Goal: Task Accomplishment & Management: Manage account settings

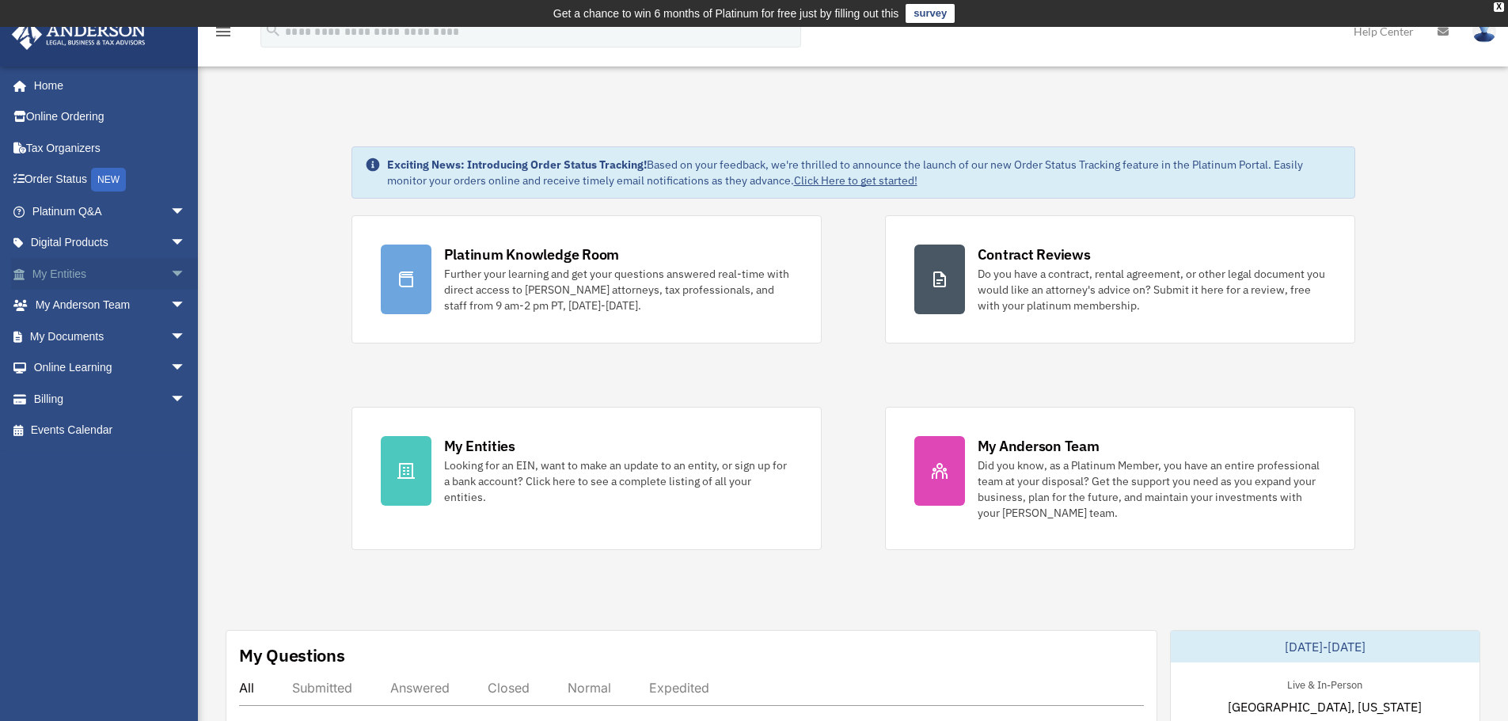
click at [120, 275] on link "My Entities arrow_drop_down" at bounding box center [110, 274] width 199 height 32
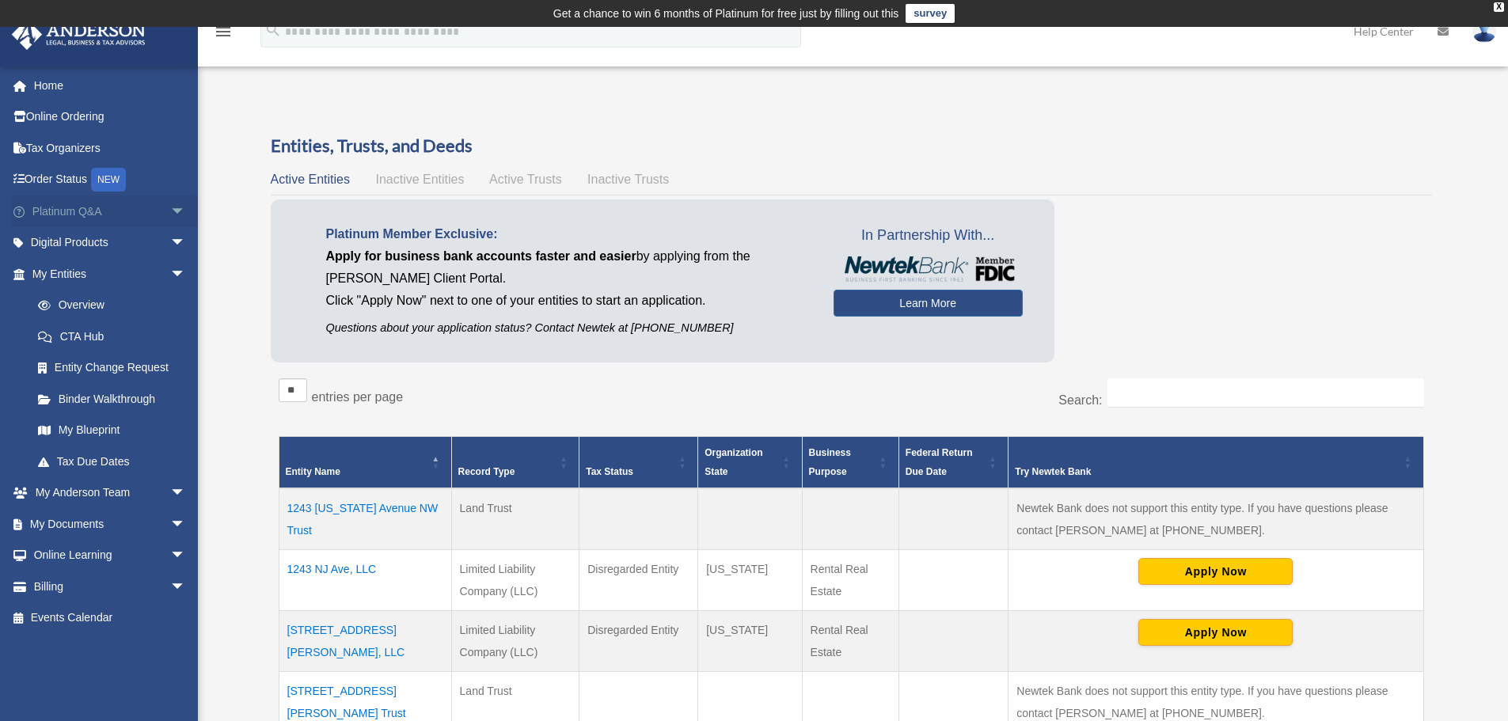
click at [170, 215] on span "arrow_drop_down" at bounding box center [186, 212] width 32 height 32
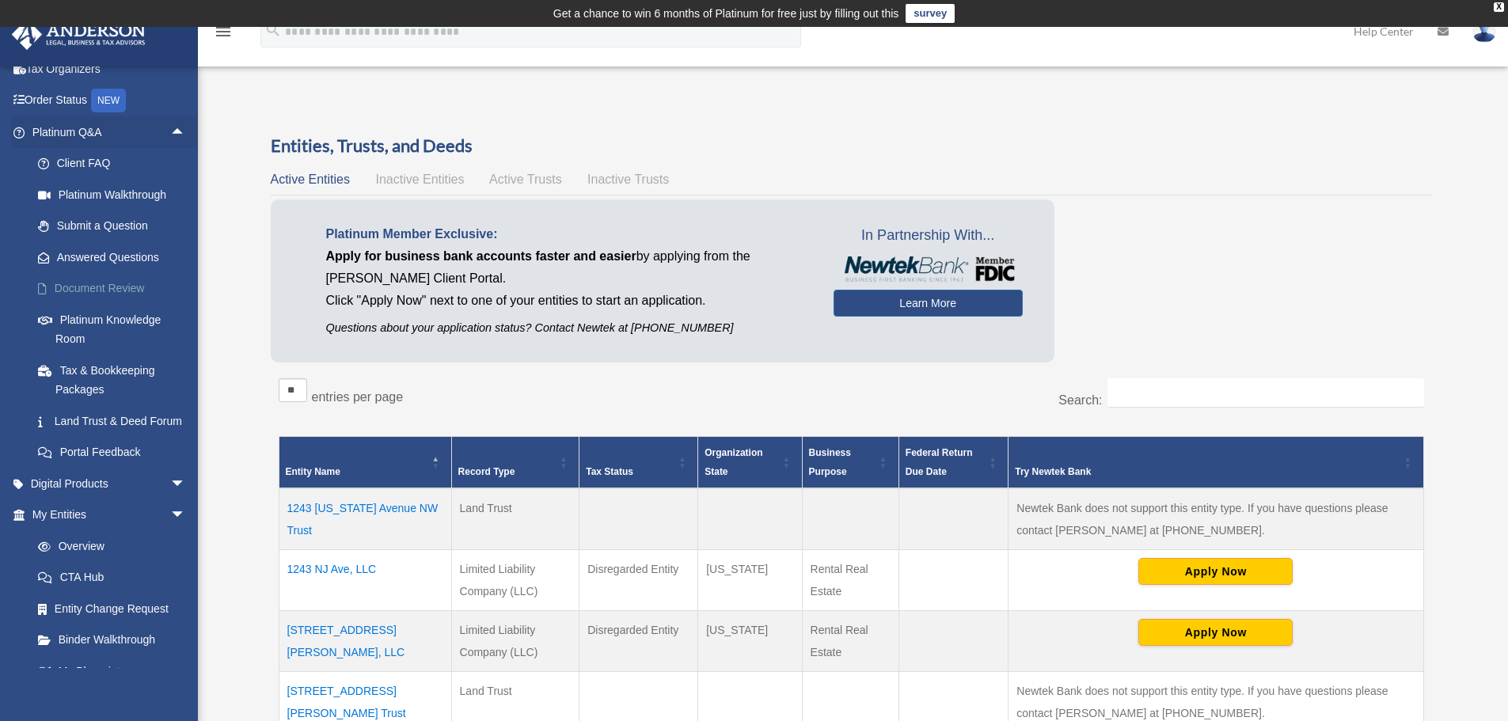
scroll to position [158, 0]
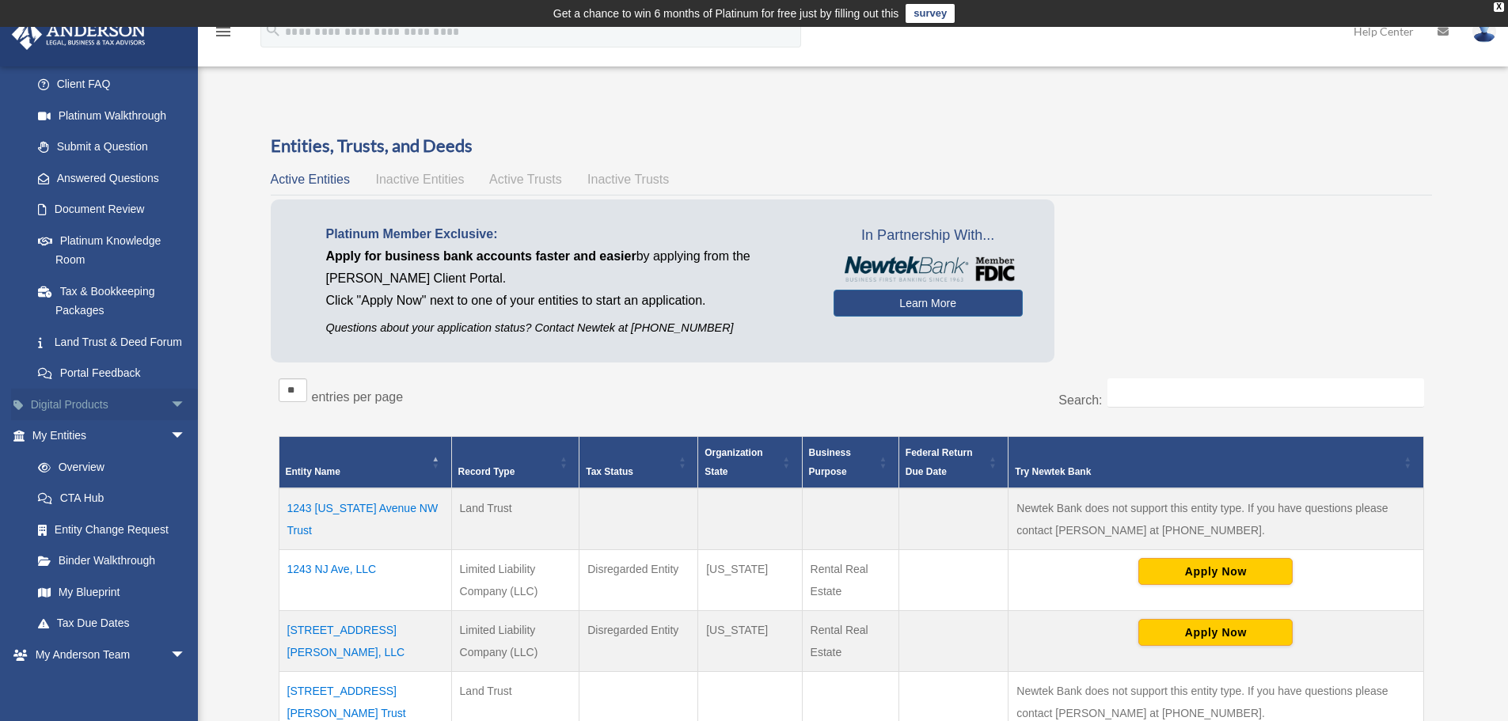
click at [170, 421] on span "arrow_drop_down" at bounding box center [186, 405] width 32 height 32
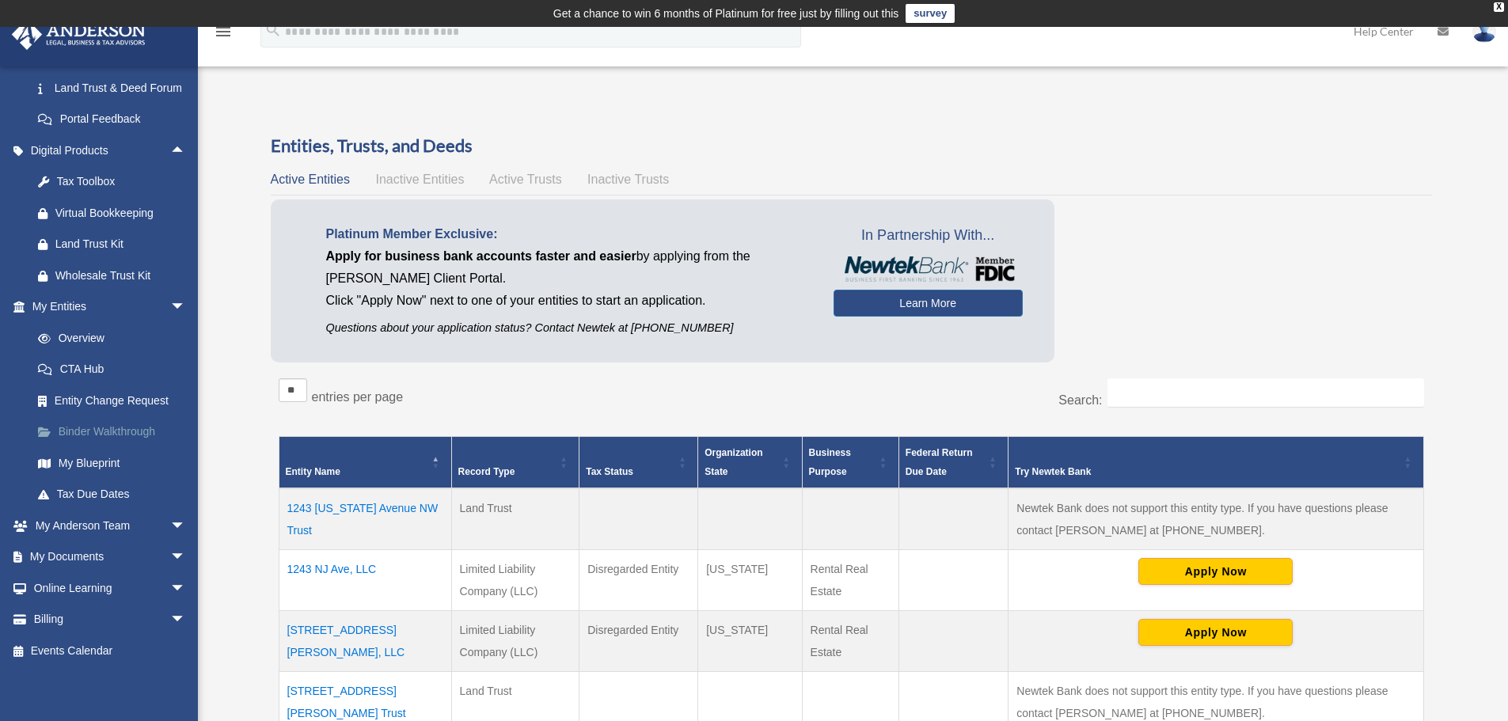
scroll to position [434, 0]
click at [170, 559] on span "arrow_drop_down" at bounding box center [186, 555] width 32 height 32
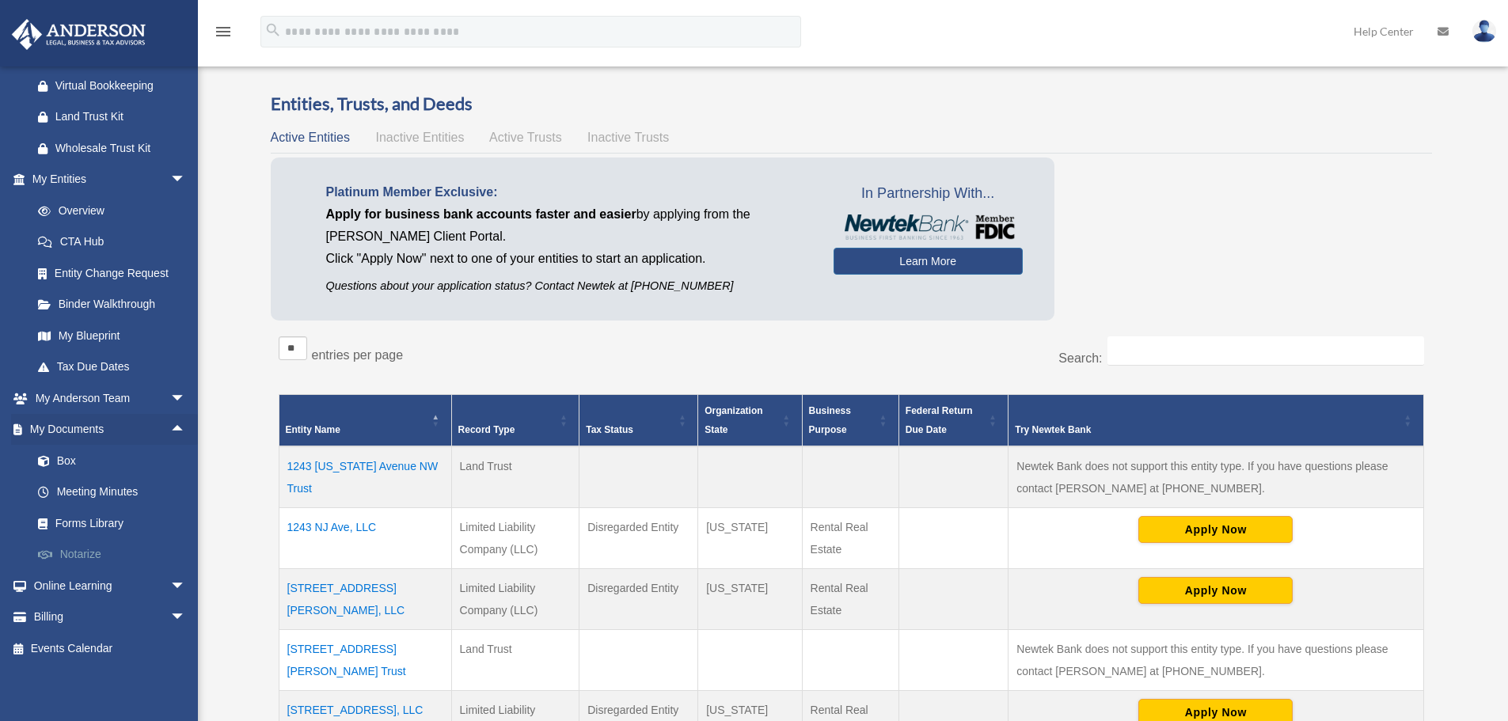
scroll to position [79, 0]
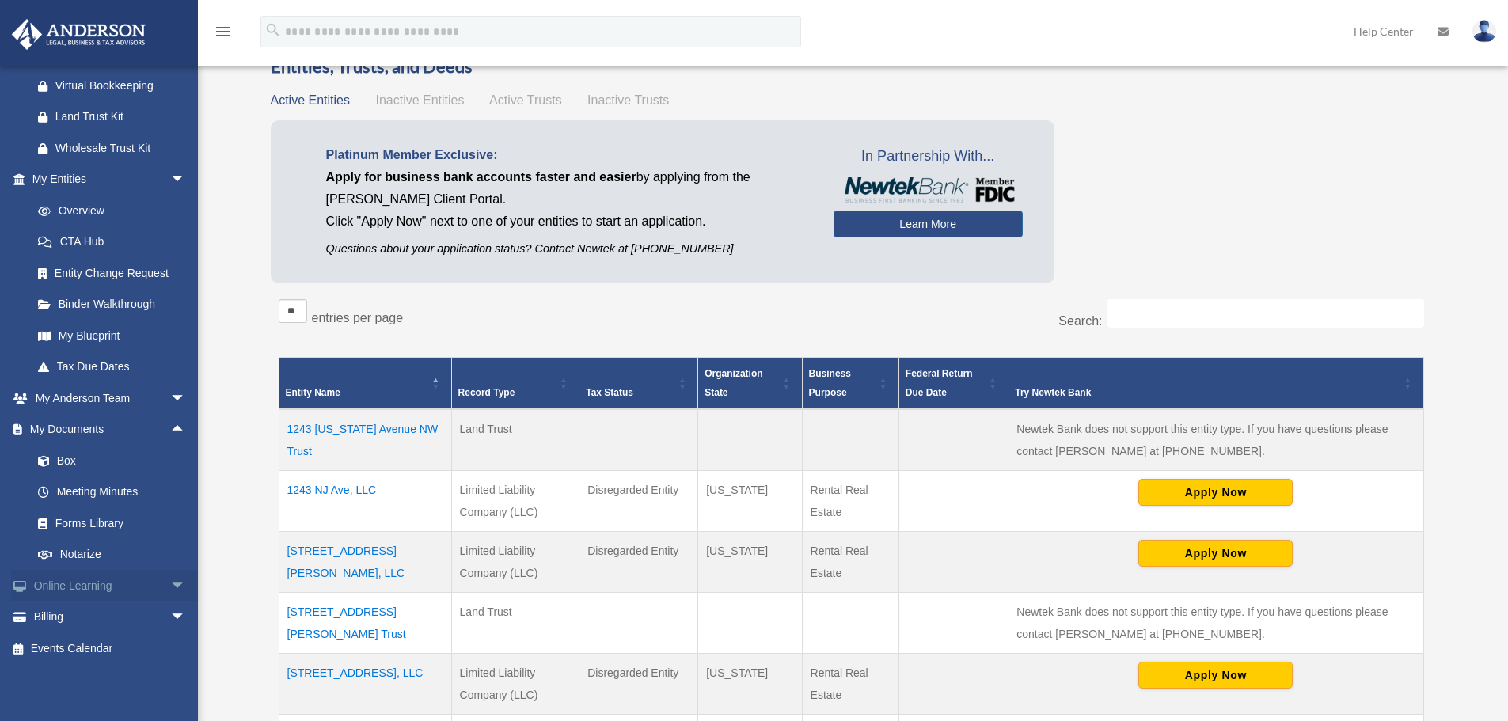
click at [170, 581] on span "arrow_drop_down" at bounding box center [186, 586] width 32 height 32
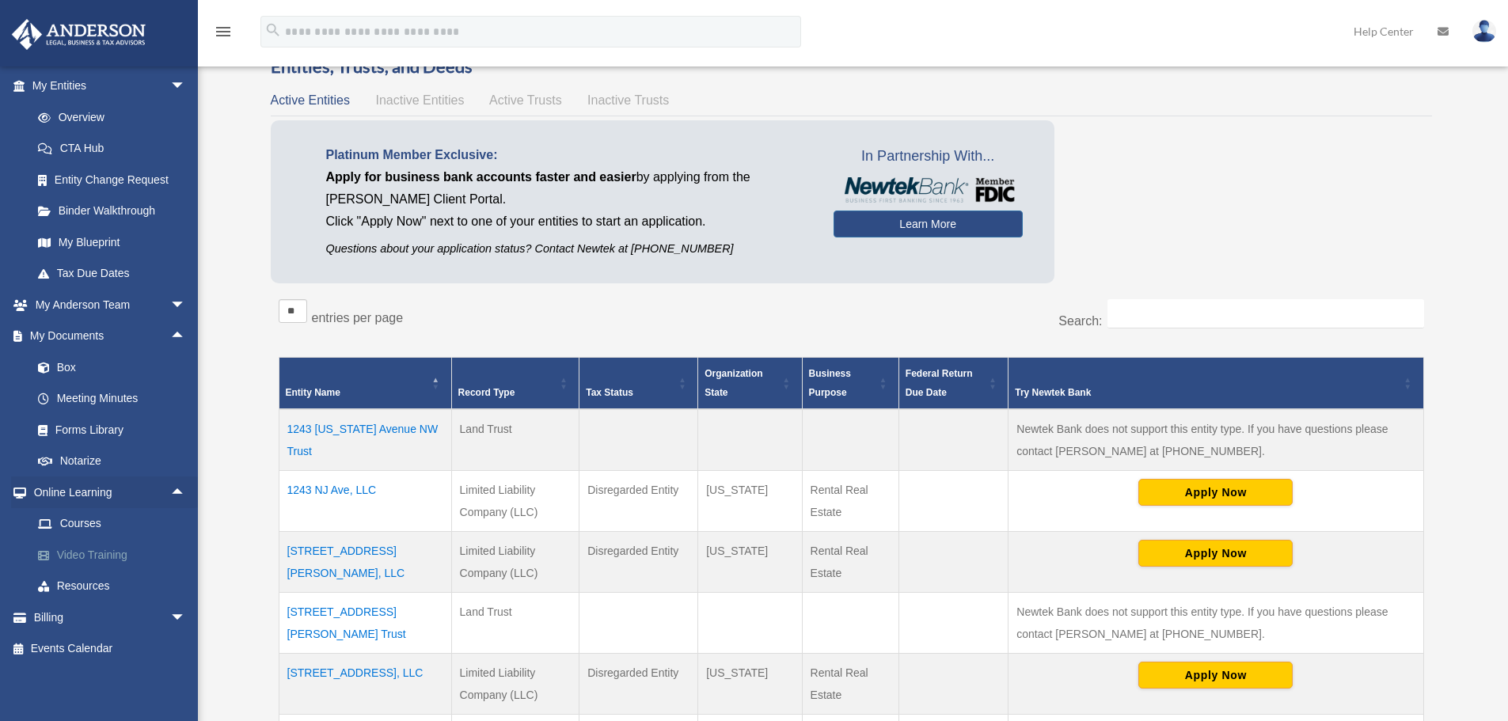
scroll to position [653, 0]
click at [170, 611] on span "arrow_drop_down" at bounding box center [186, 618] width 32 height 32
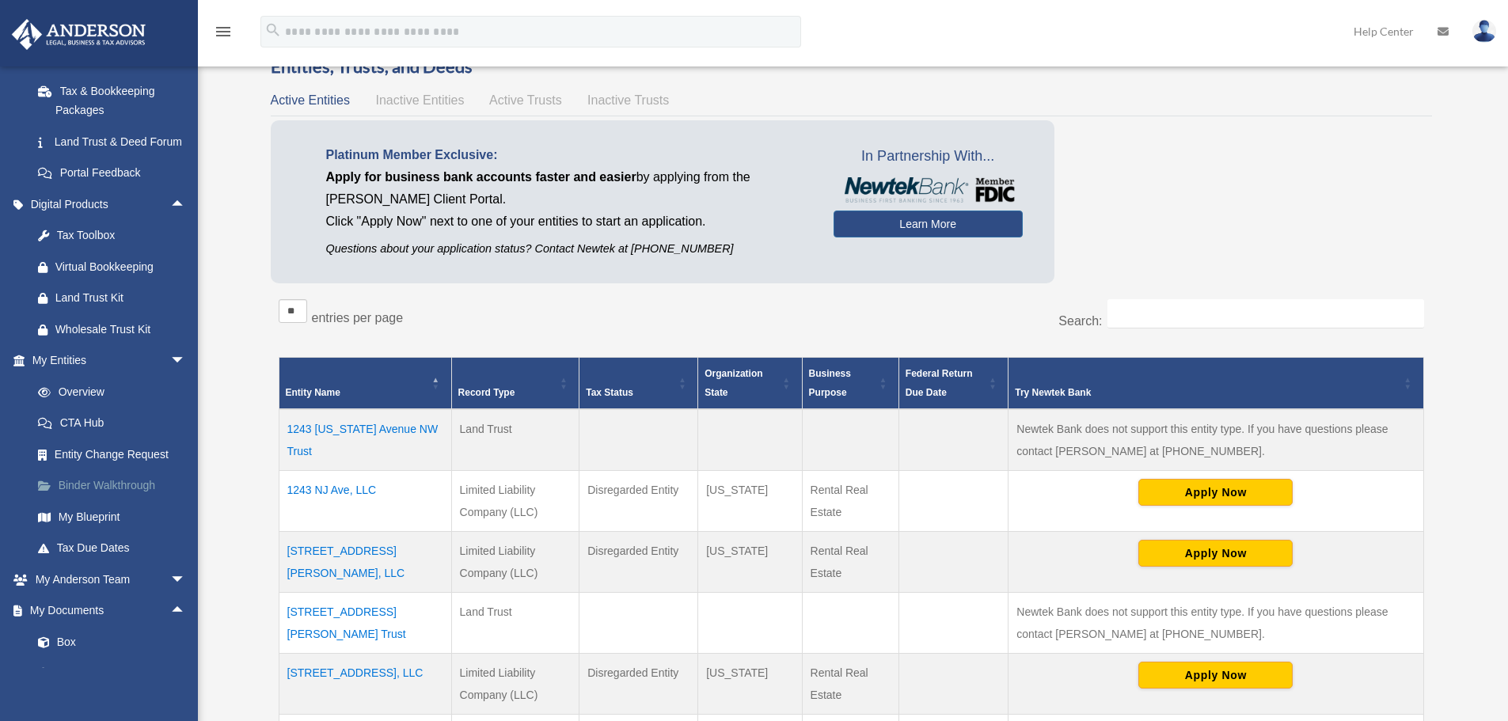
scroll to position [351, 0]
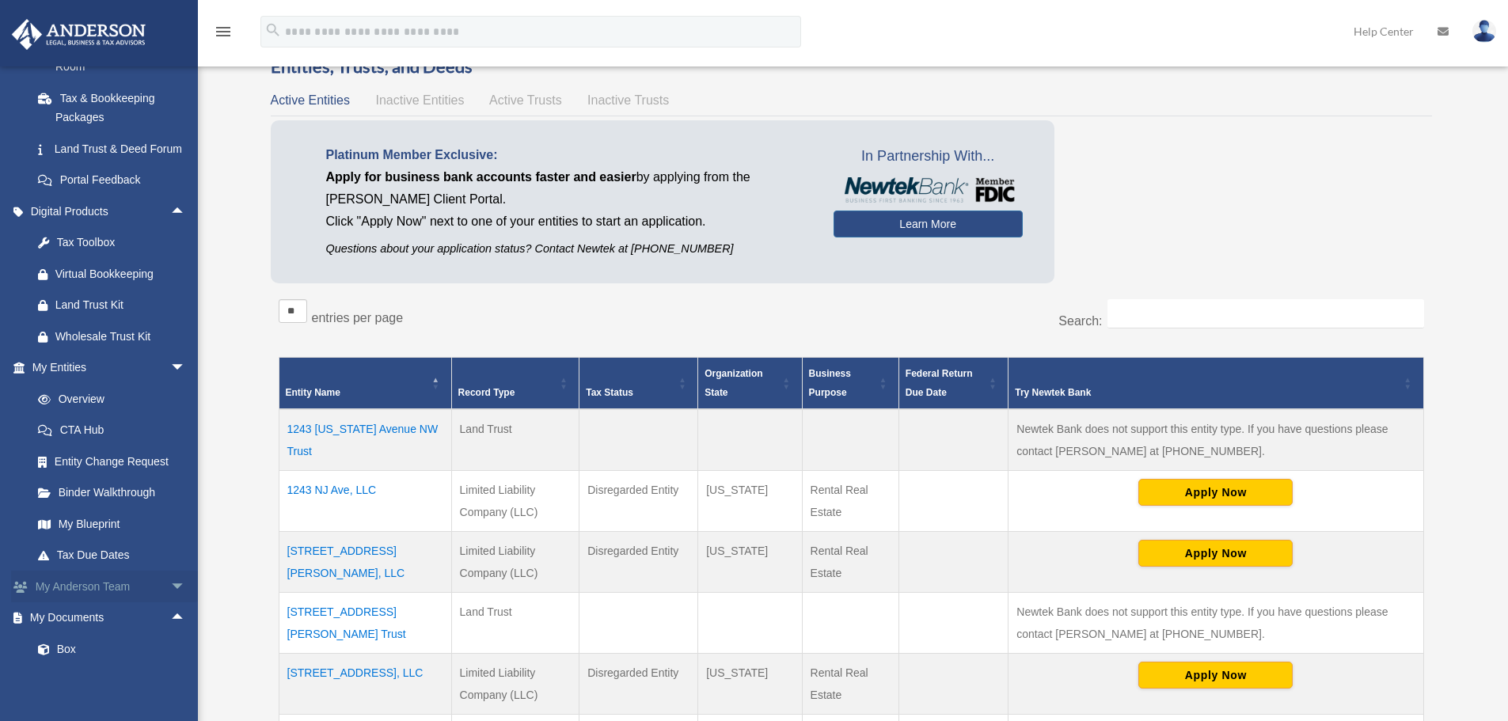
click at [170, 602] on span "arrow_drop_down" at bounding box center [186, 587] width 32 height 32
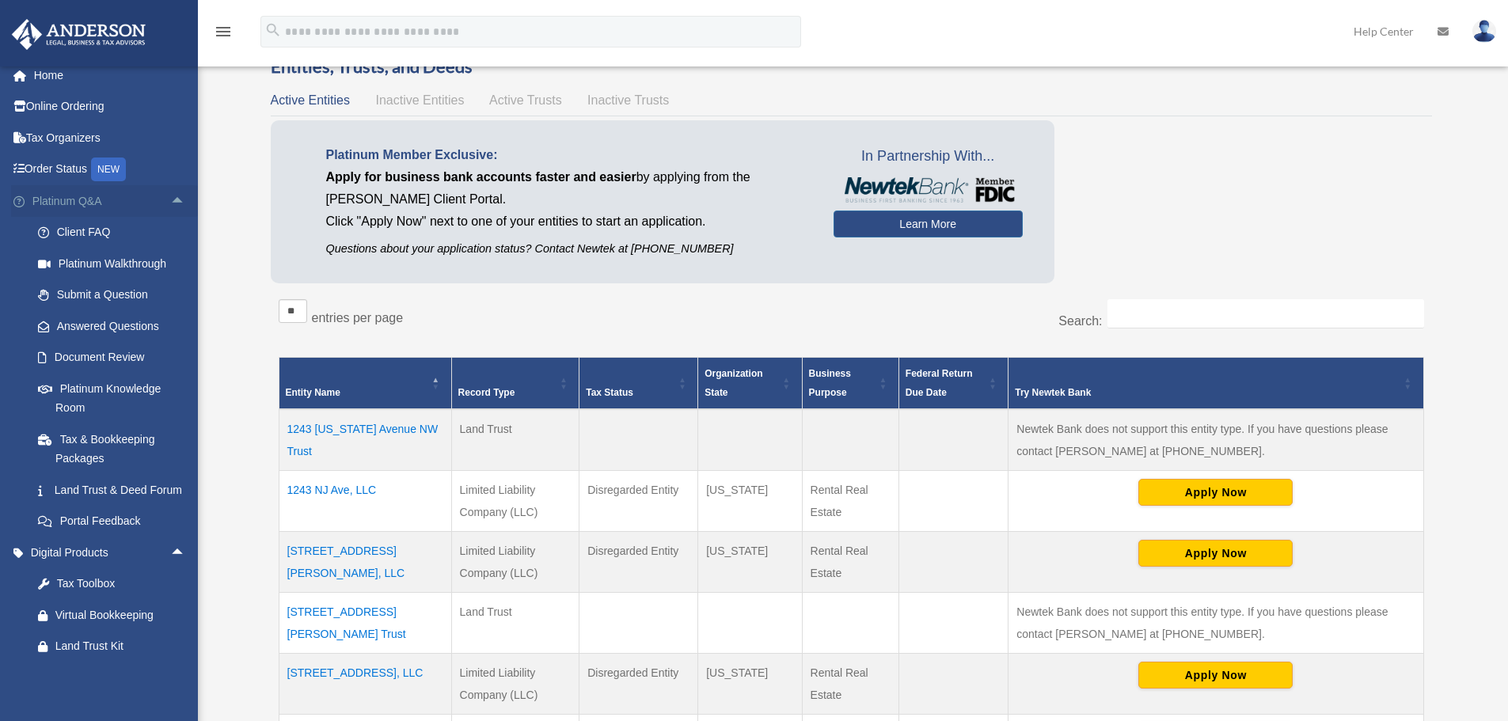
scroll to position [0, 0]
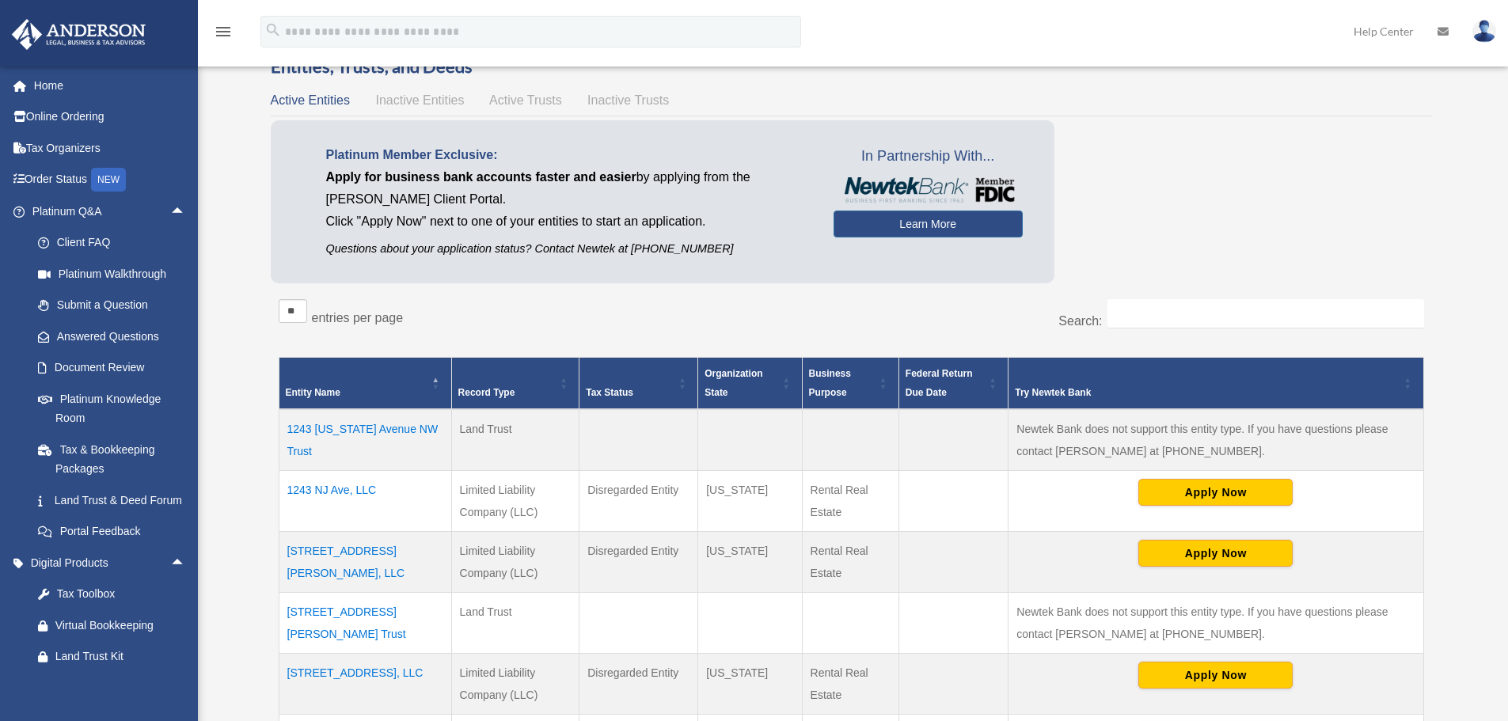
click at [317, 86] on div "Entities, Trusts, and Deeds Active Entities Inactive Entities Active Trusts Ina…" at bounding box center [851, 572] width 1161 height 1035
click at [313, 97] on span "Active Entities" at bounding box center [310, 99] width 79 height 13
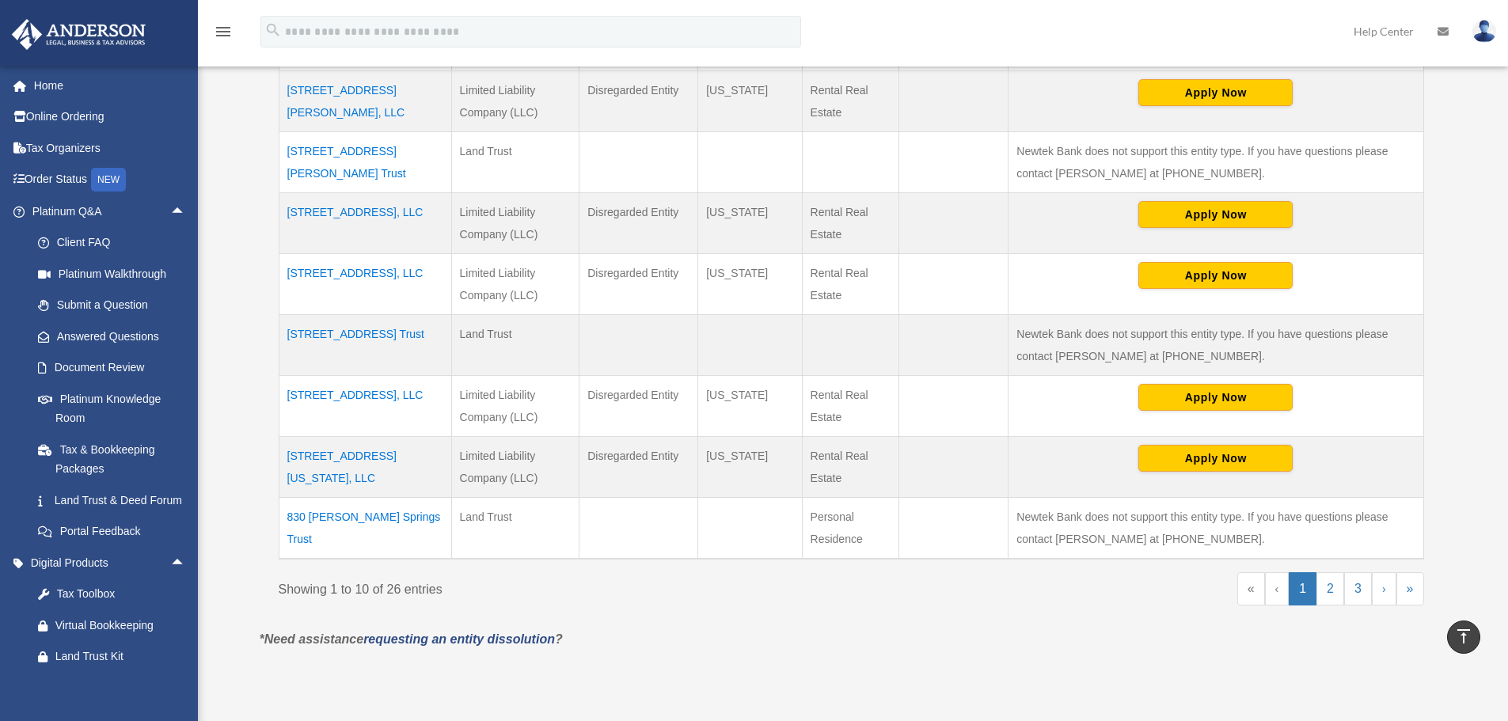
scroll to position [554, 0]
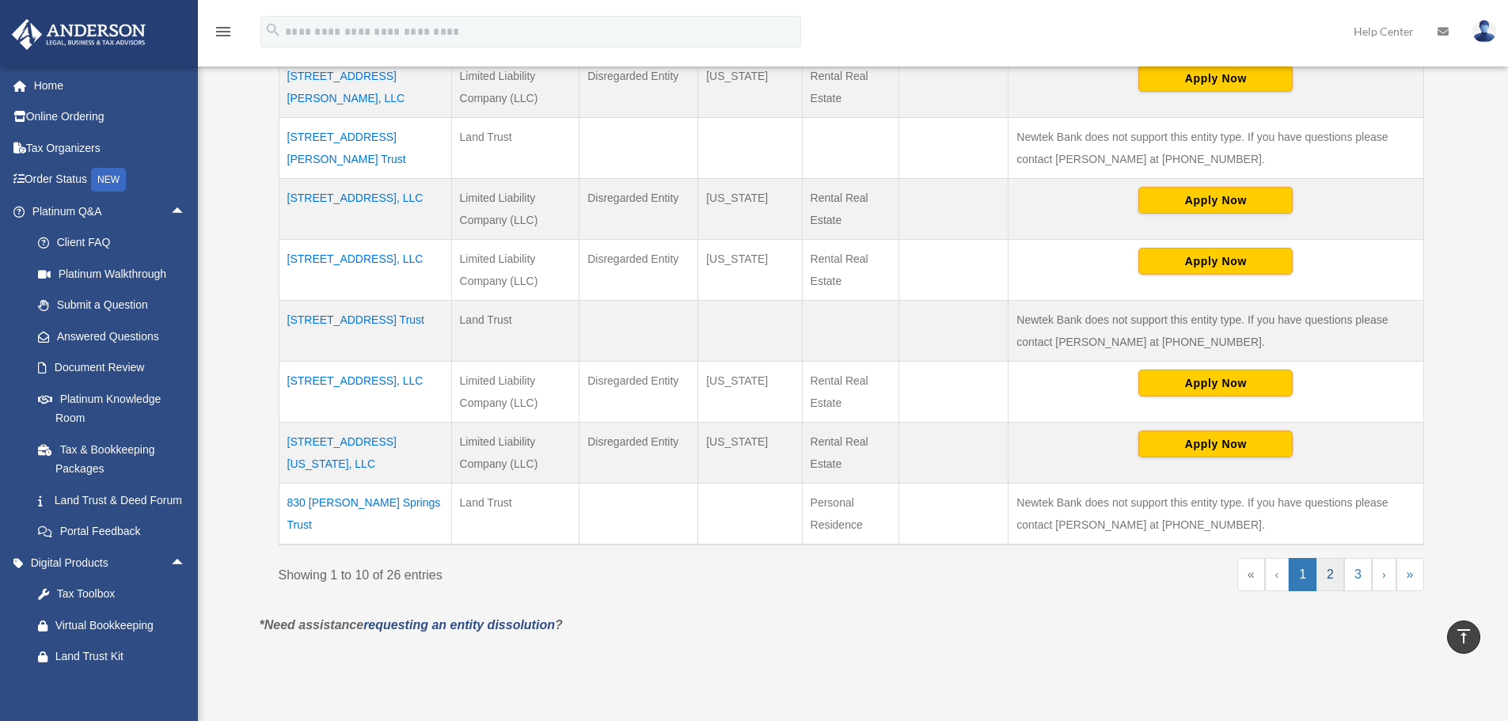
click at [1332, 580] on link "2" at bounding box center [1330, 574] width 28 height 33
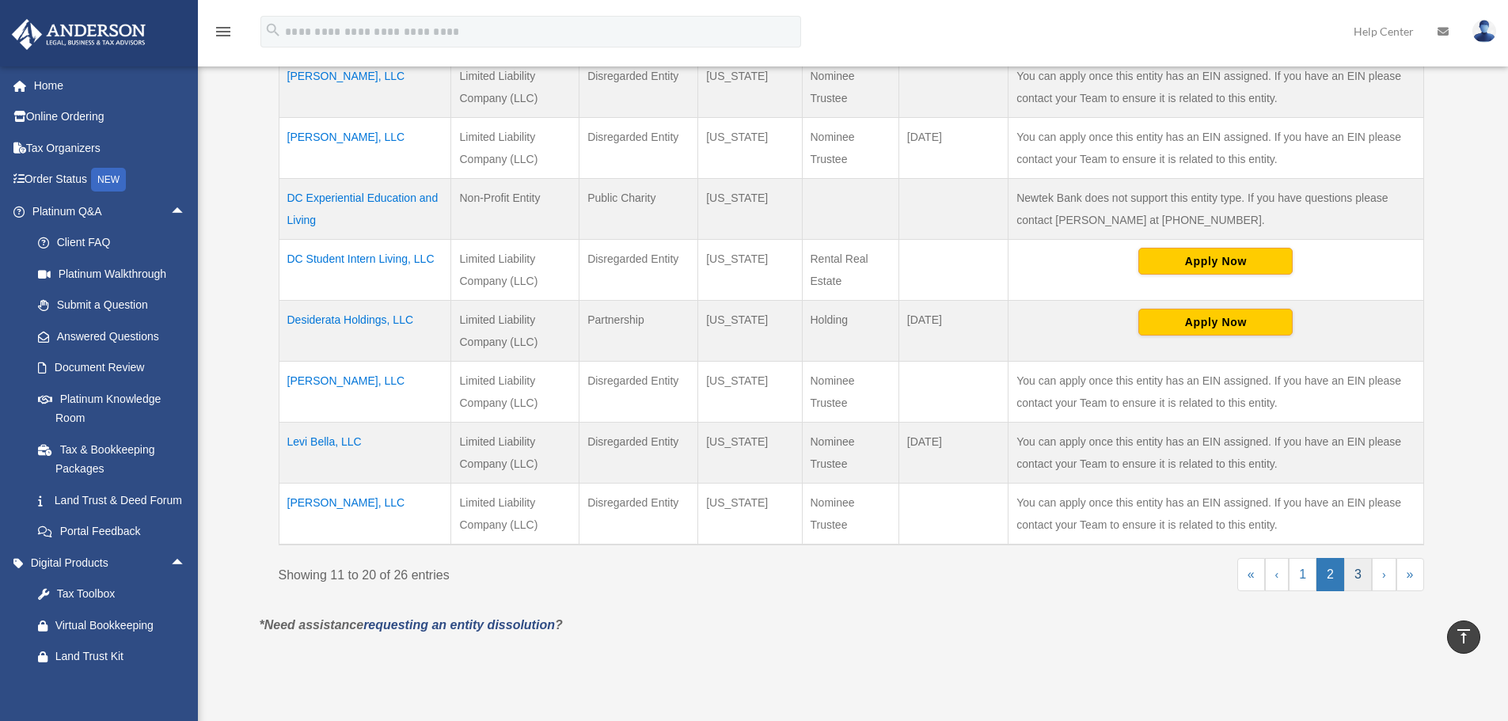
click at [1354, 569] on link "3" at bounding box center [1358, 574] width 28 height 33
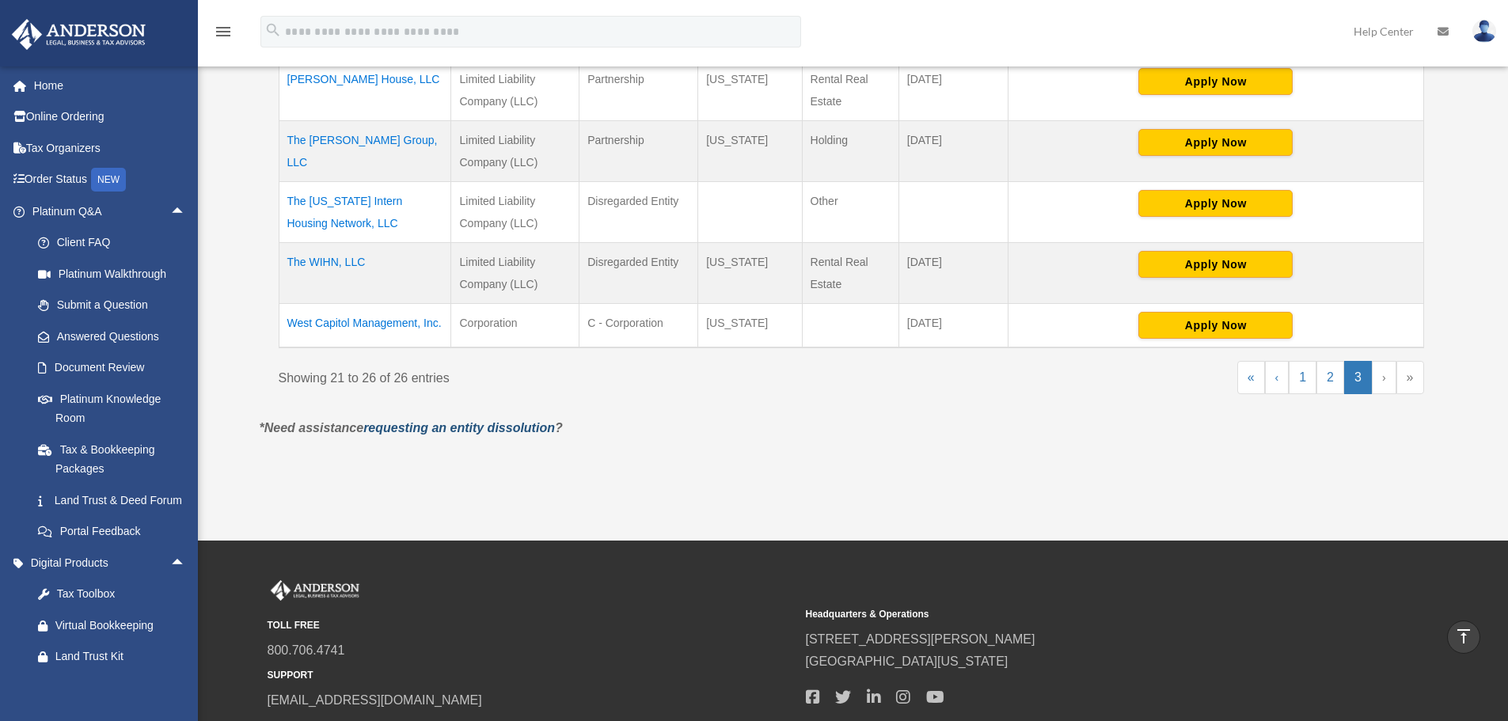
scroll to position [396, 0]
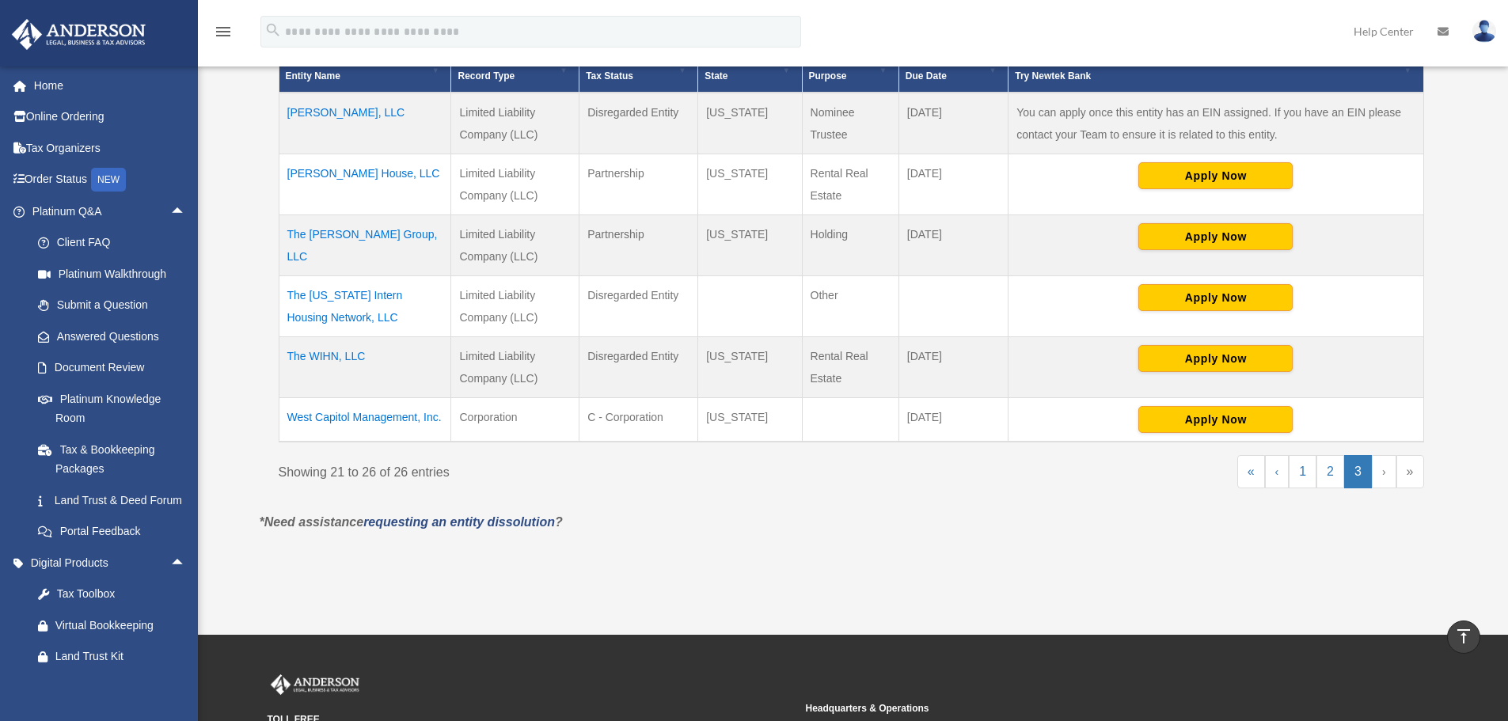
click at [310, 173] on td "Stanton House, LLC" at bounding box center [365, 184] width 173 height 61
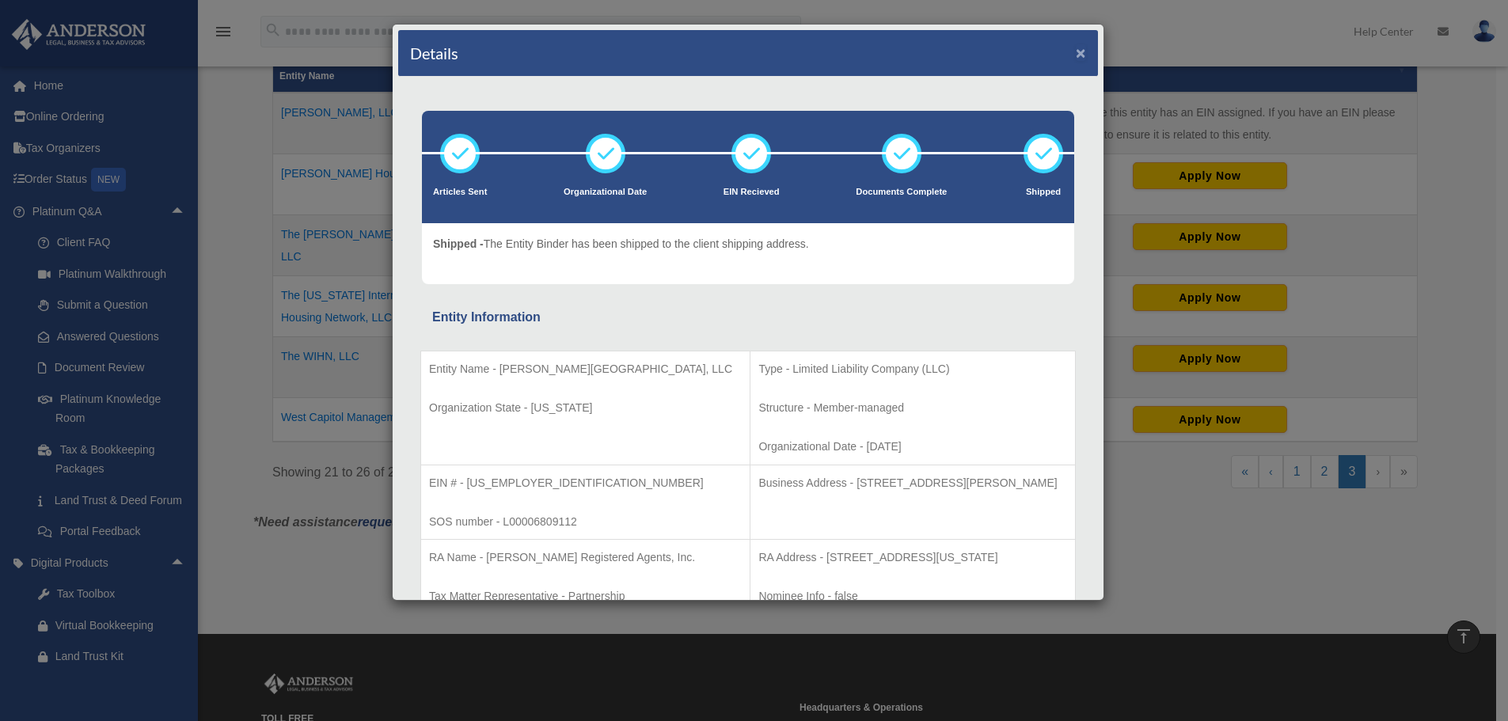
click at [1076, 48] on button "×" at bounding box center [1081, 52] width 10 height 17
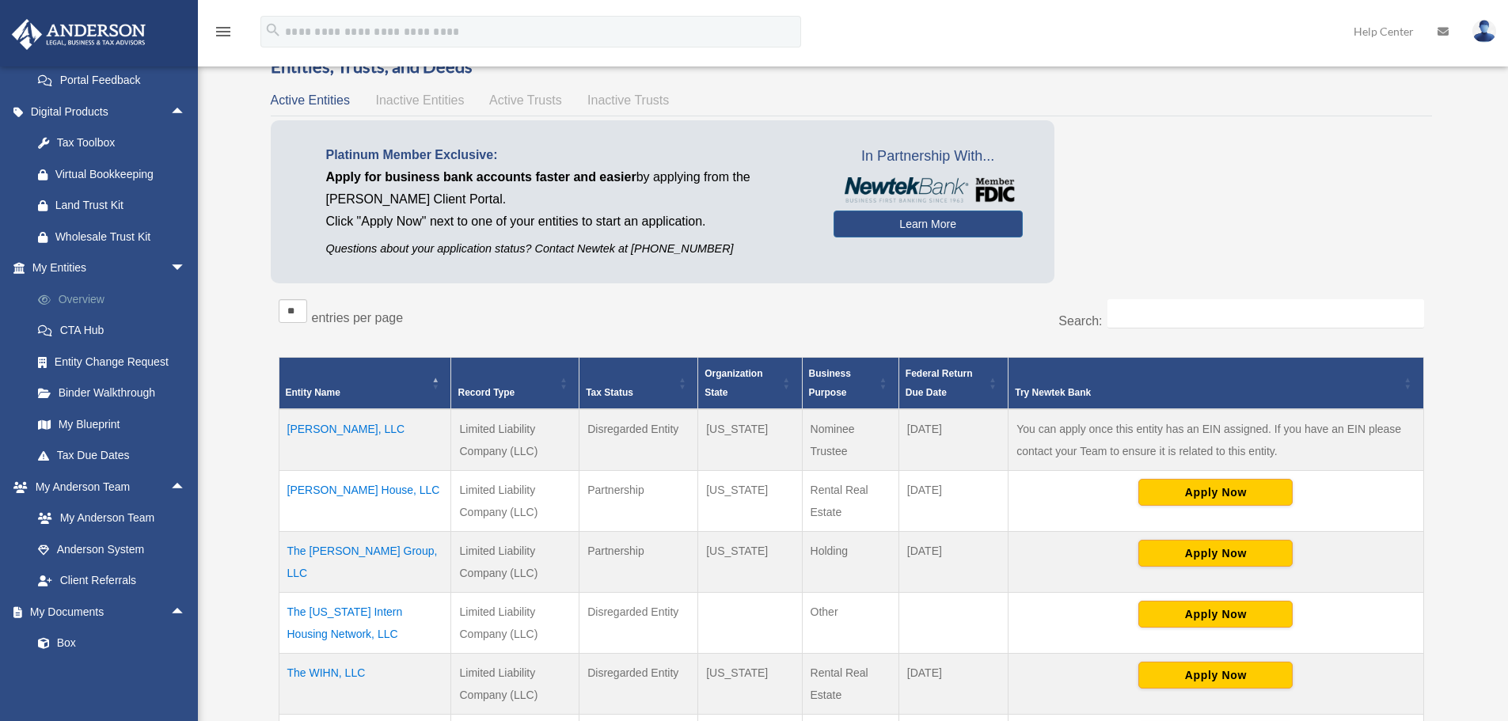
scroll to position [475, 0]
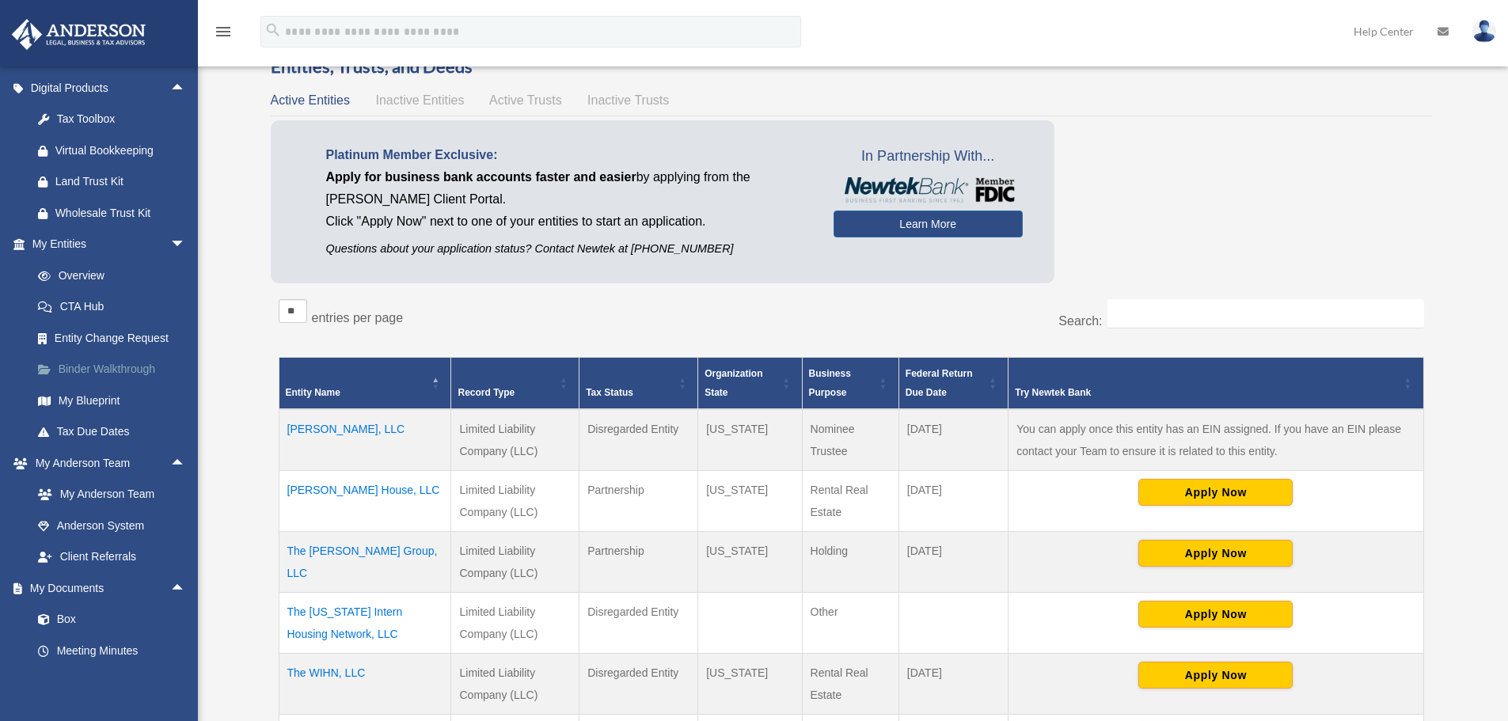
click at [124, 383] on link "Binder Walkthrough" at bounding box center [116, 370] width 188 height 32
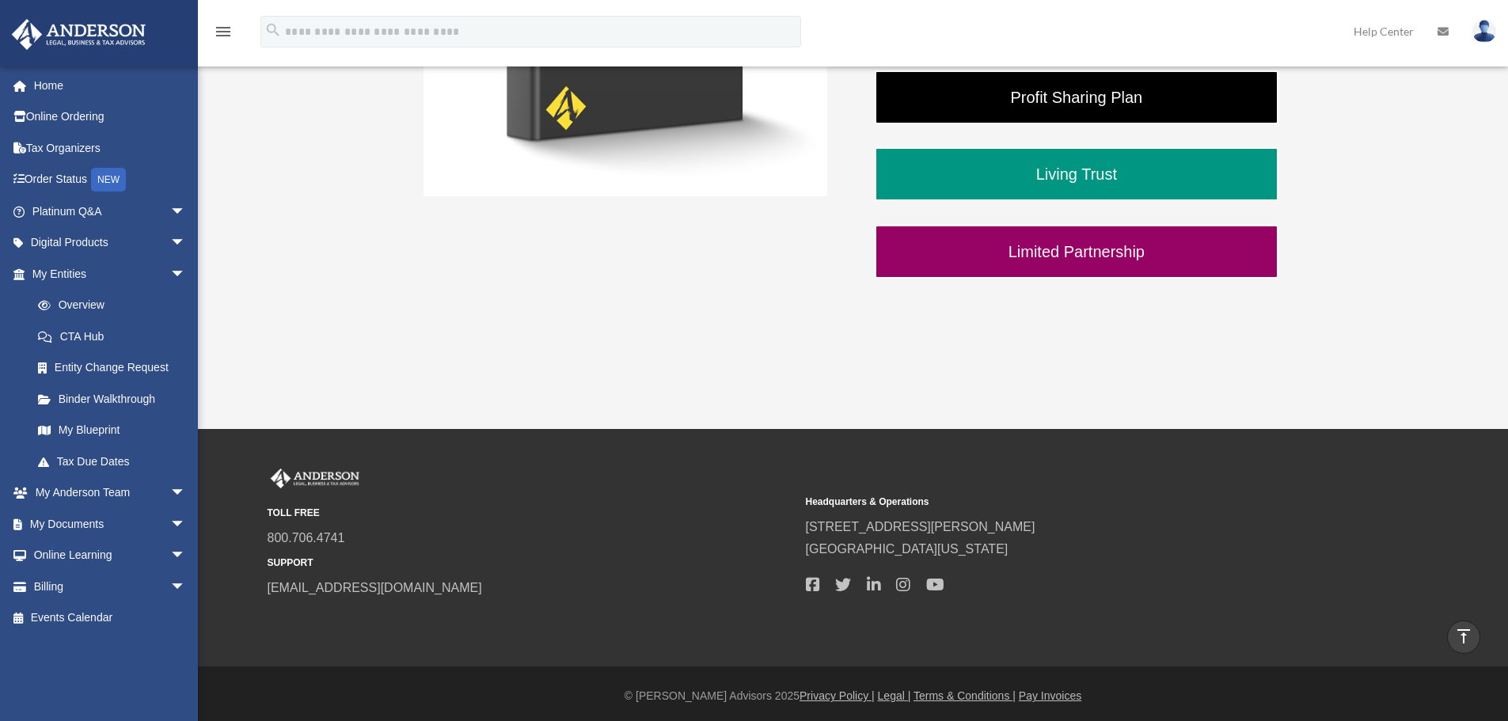
scroll to position [592, 0]
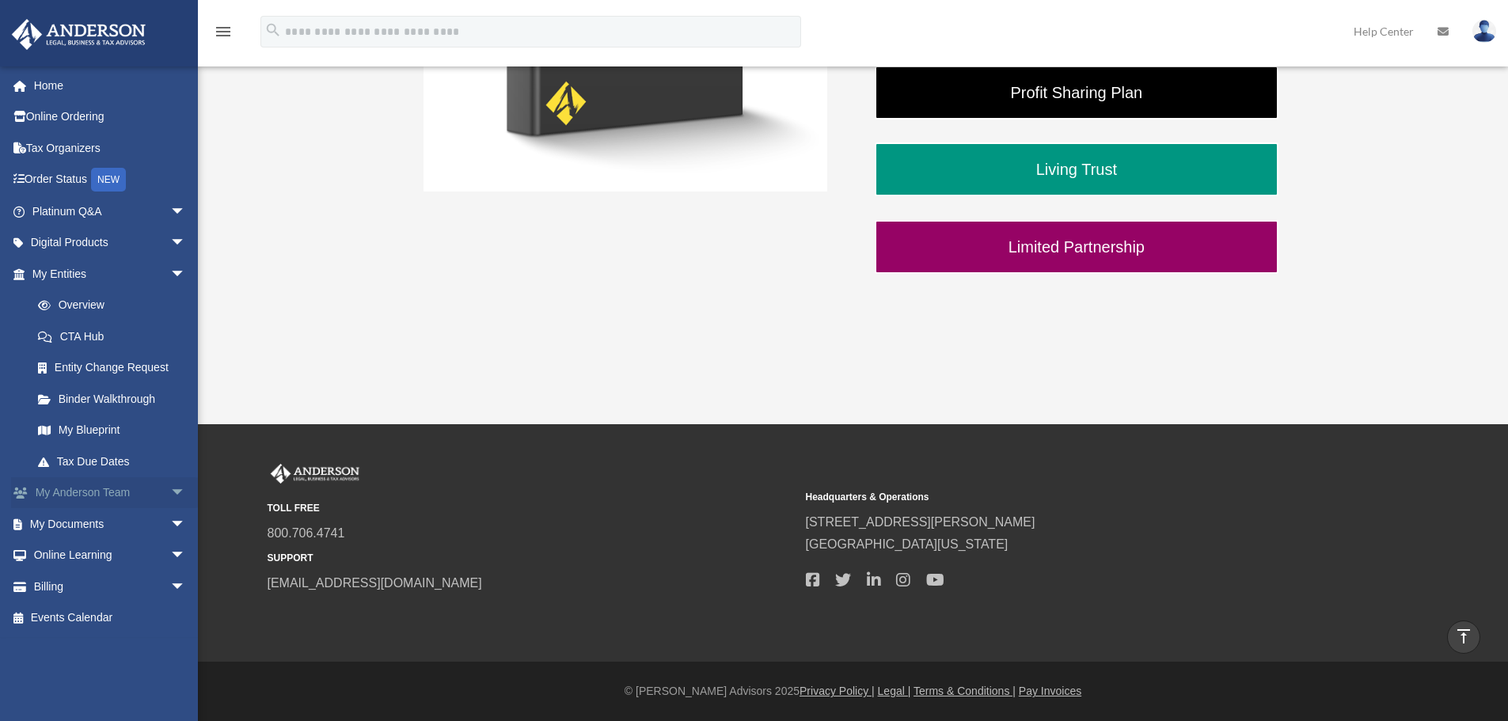
click at [170, 490] on span "arrow_drop_down" at bounding box center [186, 493] width 32 height 32
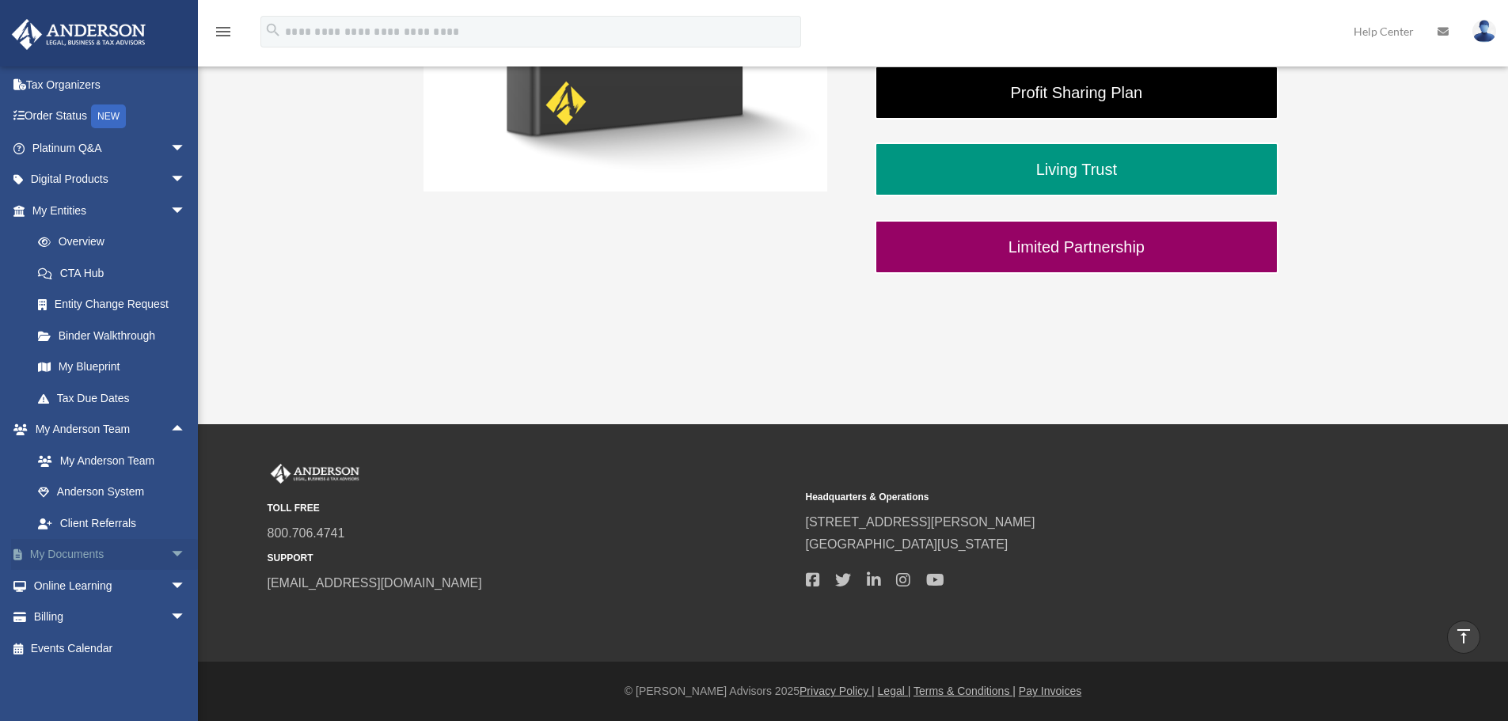
click at [170, 549] on span "arrow_drop_down" at bounding box center [186, 555] width 32 height 32
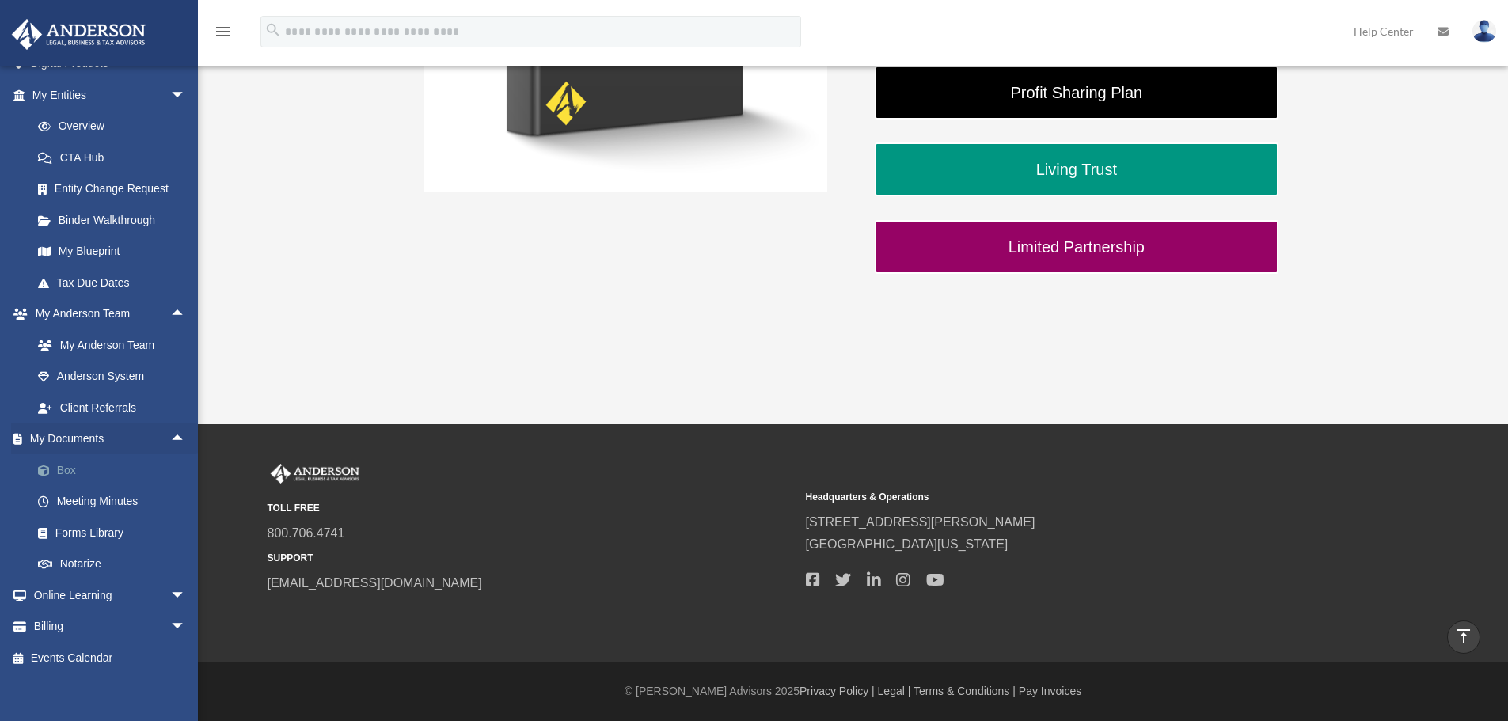
scroll to position [188, 0]
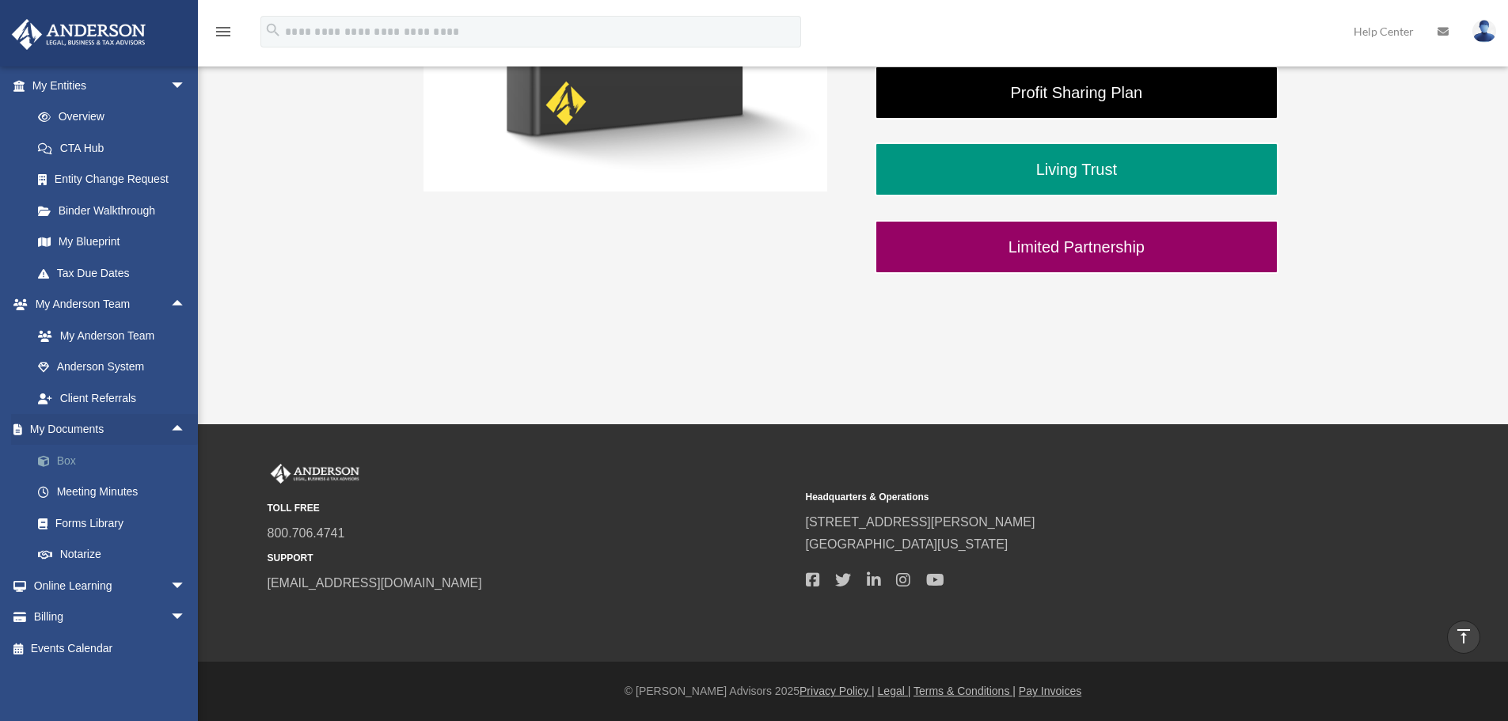
click at [68, 462] on link "Box" at bounding box center [116, 461] width 188 height 32
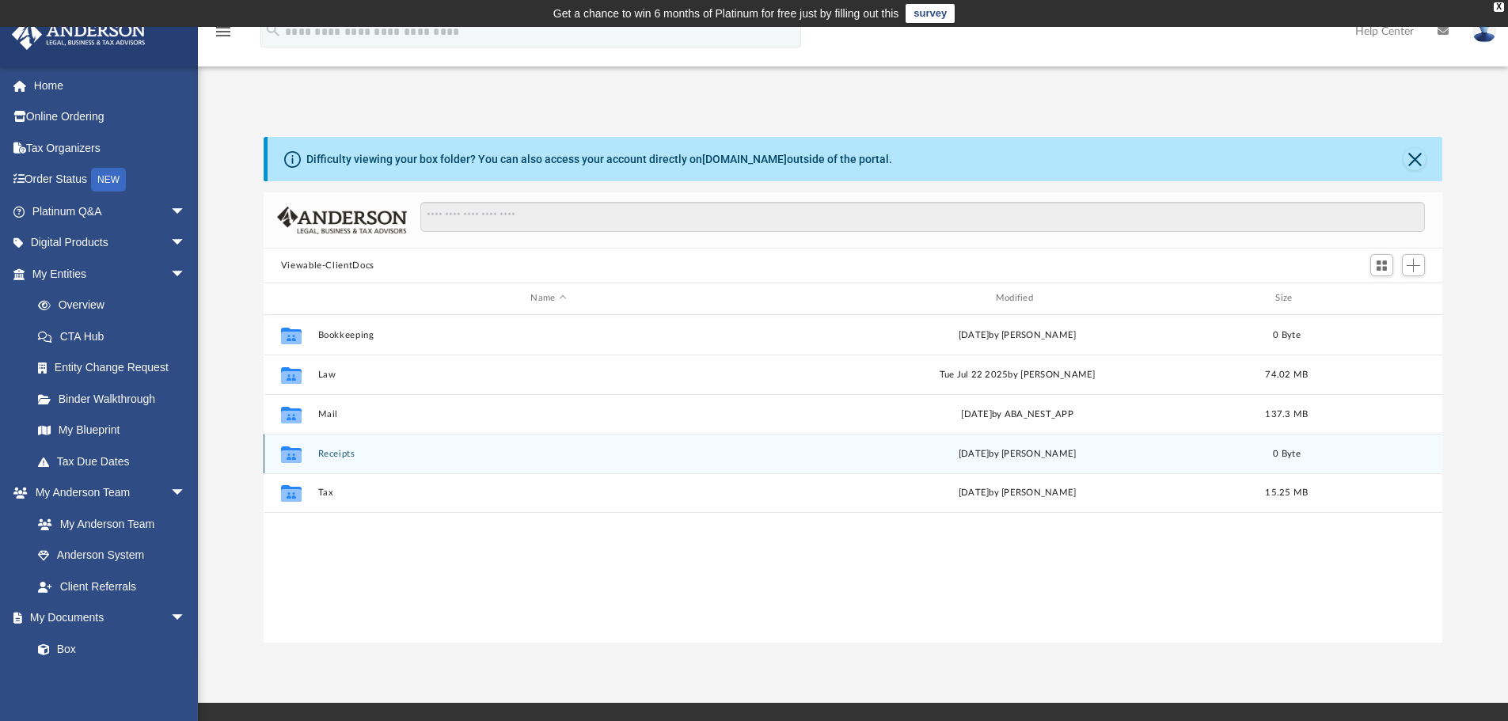
scroll to position [348, 1167]
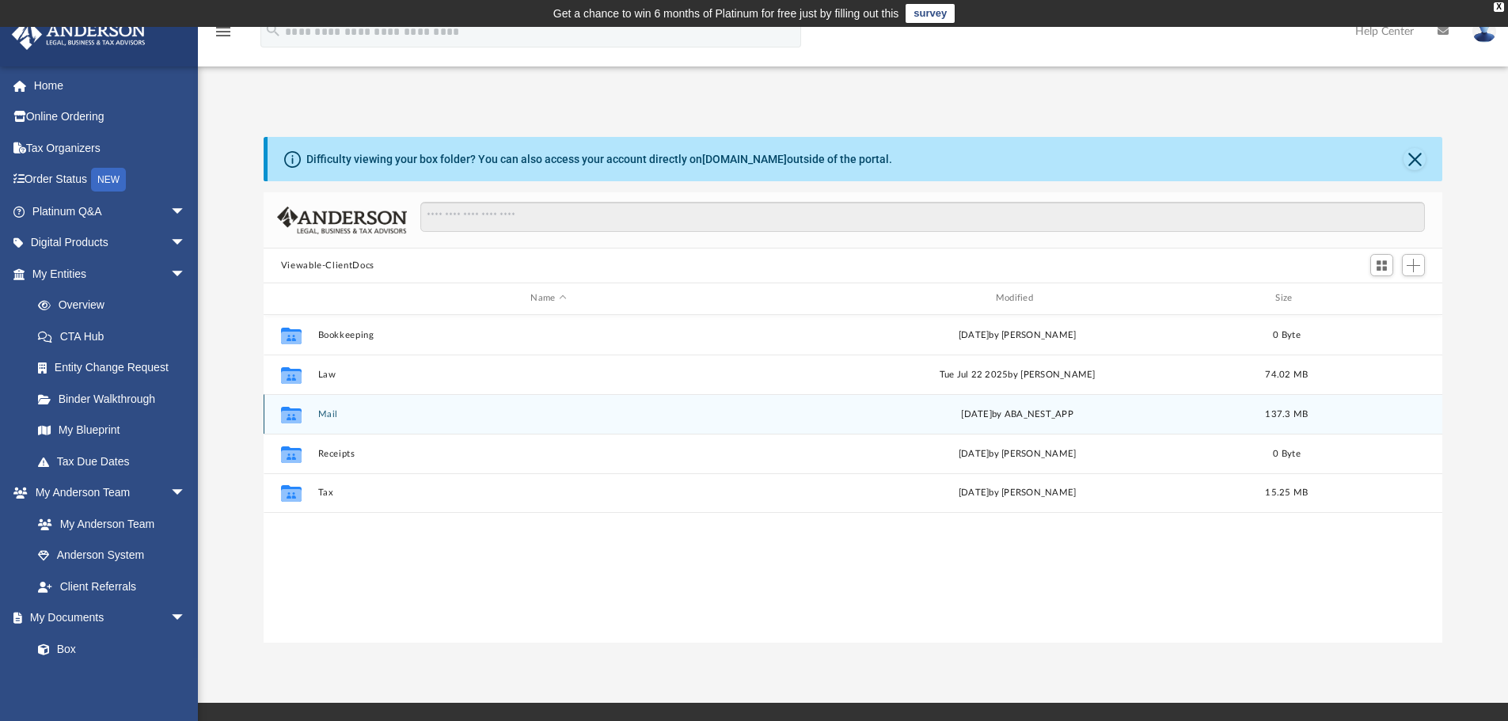
click at [332, 416] on button "Mail" at bounding box center [548, 414] width 462 height 10
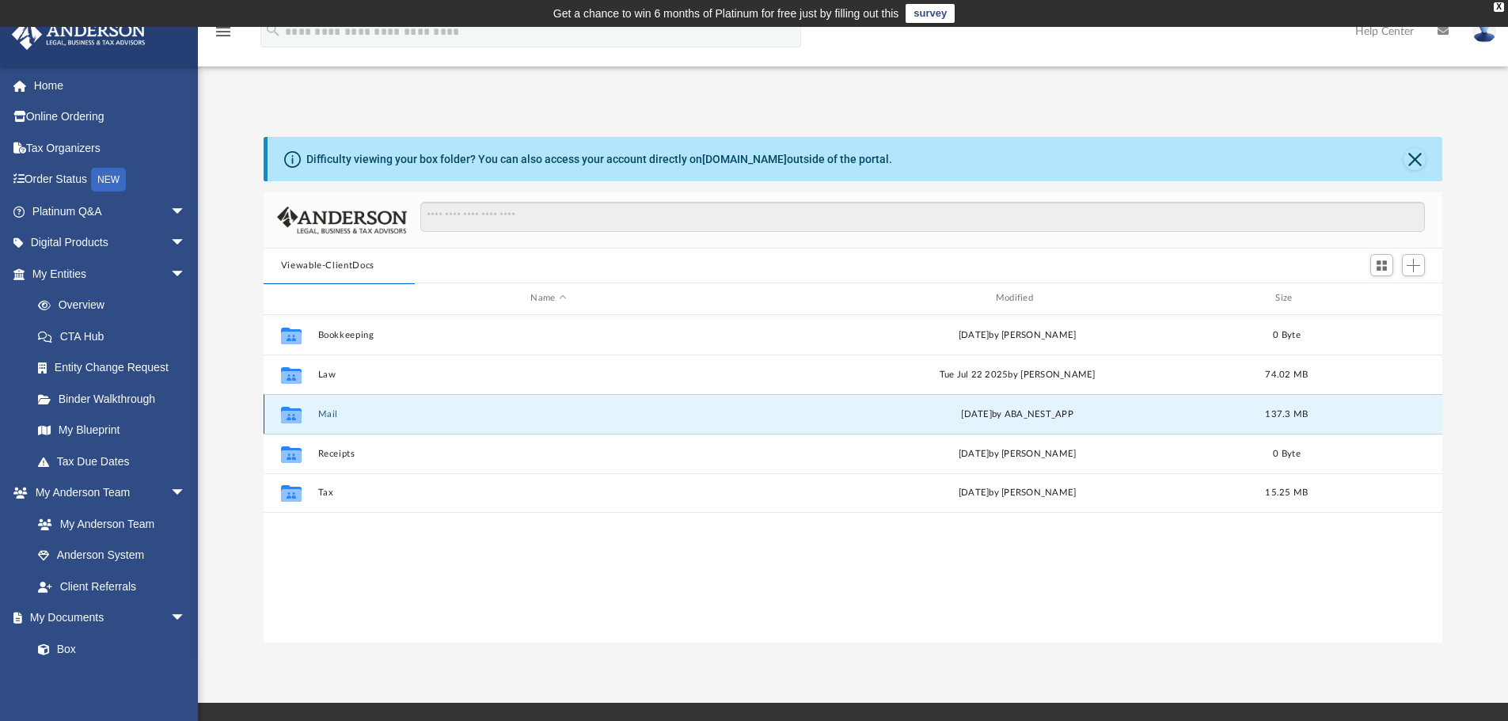
click at [328, 415] on button "Mail" at bounding box center [548, 414] width 462 height 10
click at [321, 414] on button "Mail" at bounding box center [548, 414] width 462 height 10
click at [294, 416] on icon "grid" at bounding box center [291, 414] width 21 height 17
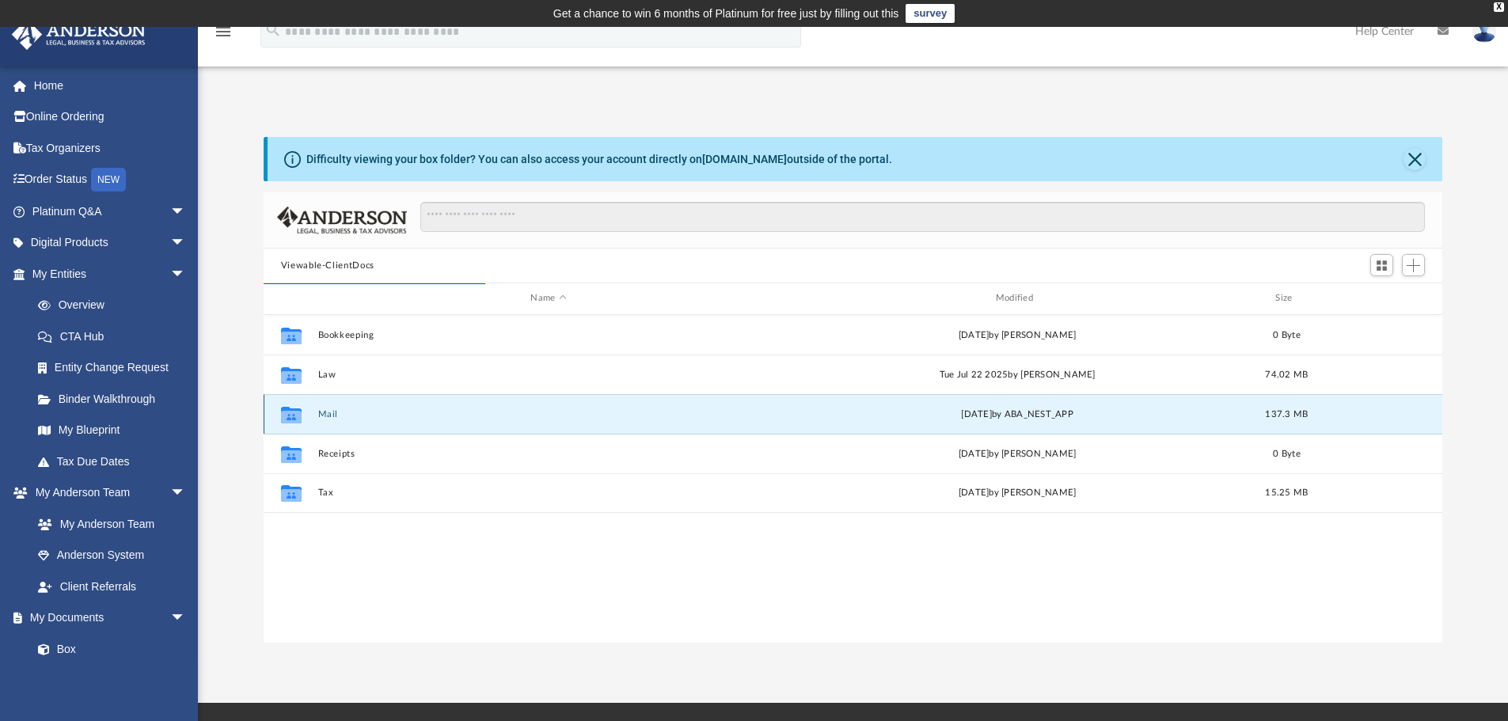
click at [1157, 416] on div "yesterday by ABA_NEST_APP" at bounding box center [1017, 414] width 462 height 14
click at [1155, 416] on div "yesterday by ABA_NEST_APP" at bounding box center [1017, 414] width 462 height 14
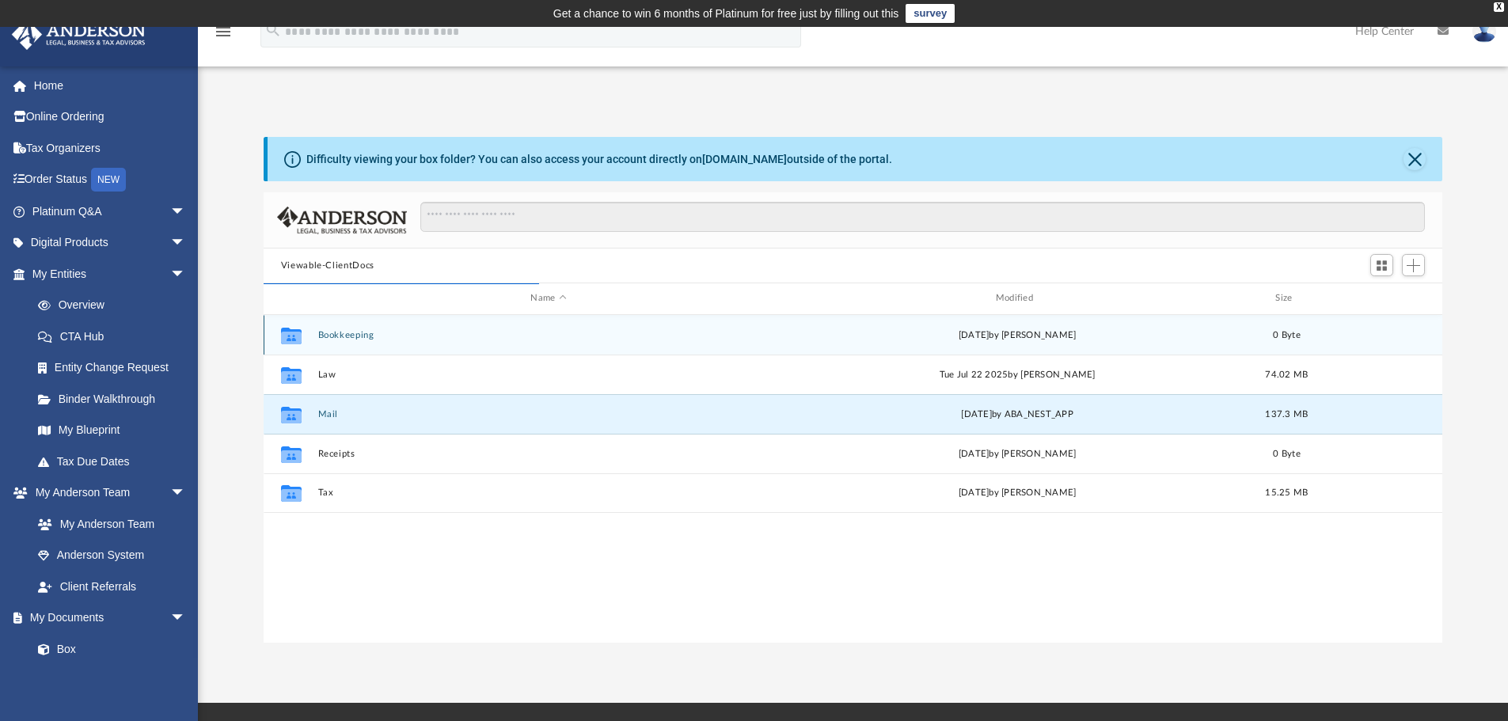
scroll to position [299, 1167]
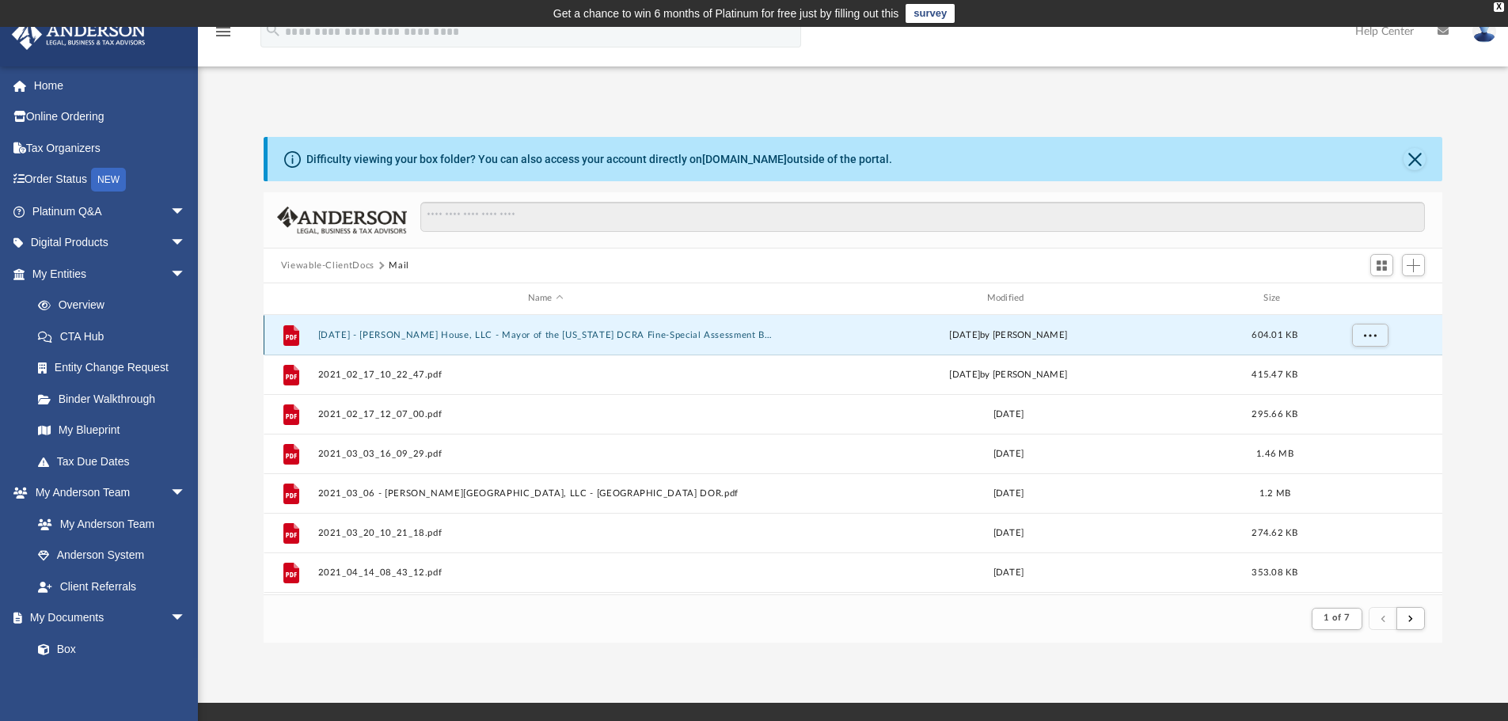
click at [596, 337] on button "2021.07.10 - Stanton House, LLC - Mayor of the District of Columbia DCRA Fine-S…" at bounding box center [545, 335] width 456 height 10
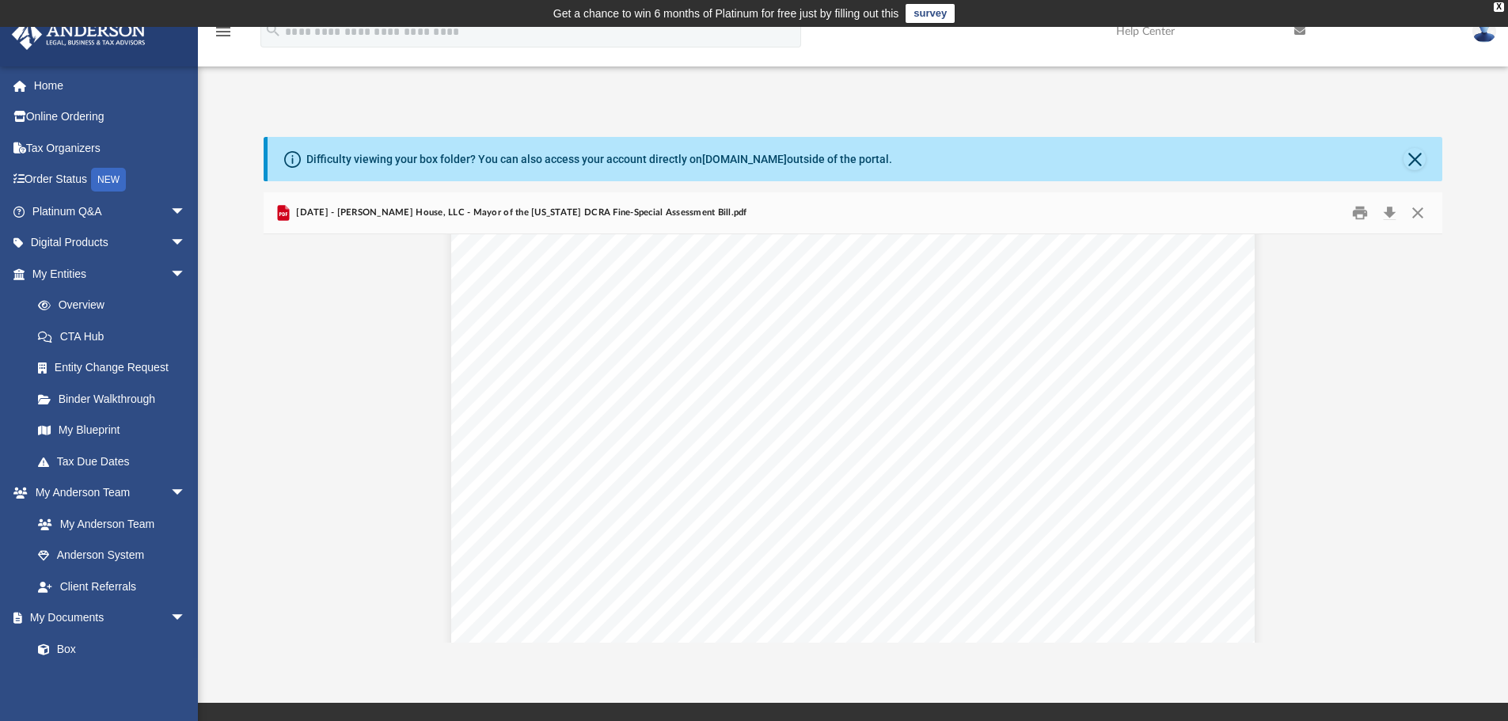
scroll to position [1267, 0]
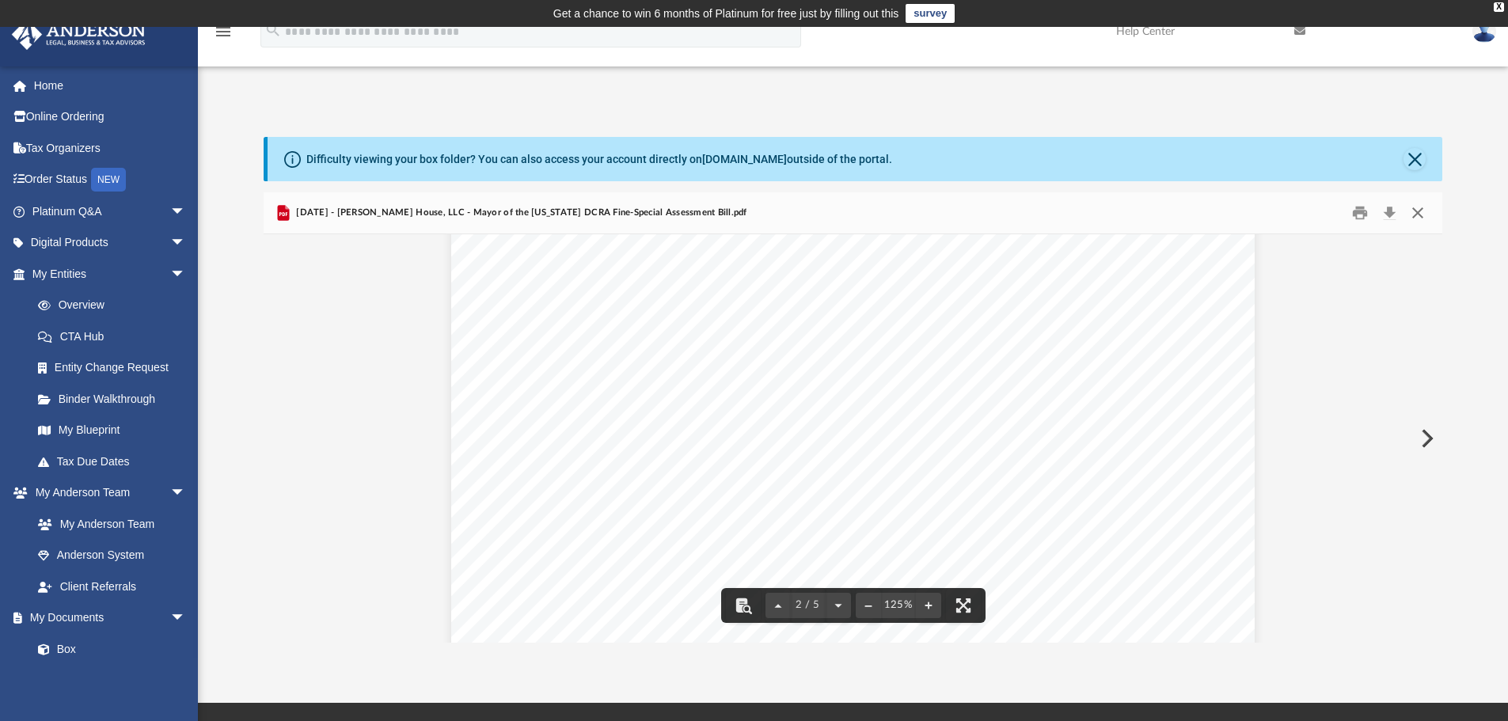
click at [1420, 210] on button "Close" at bounding box center [1418, 213] width 28 height 25
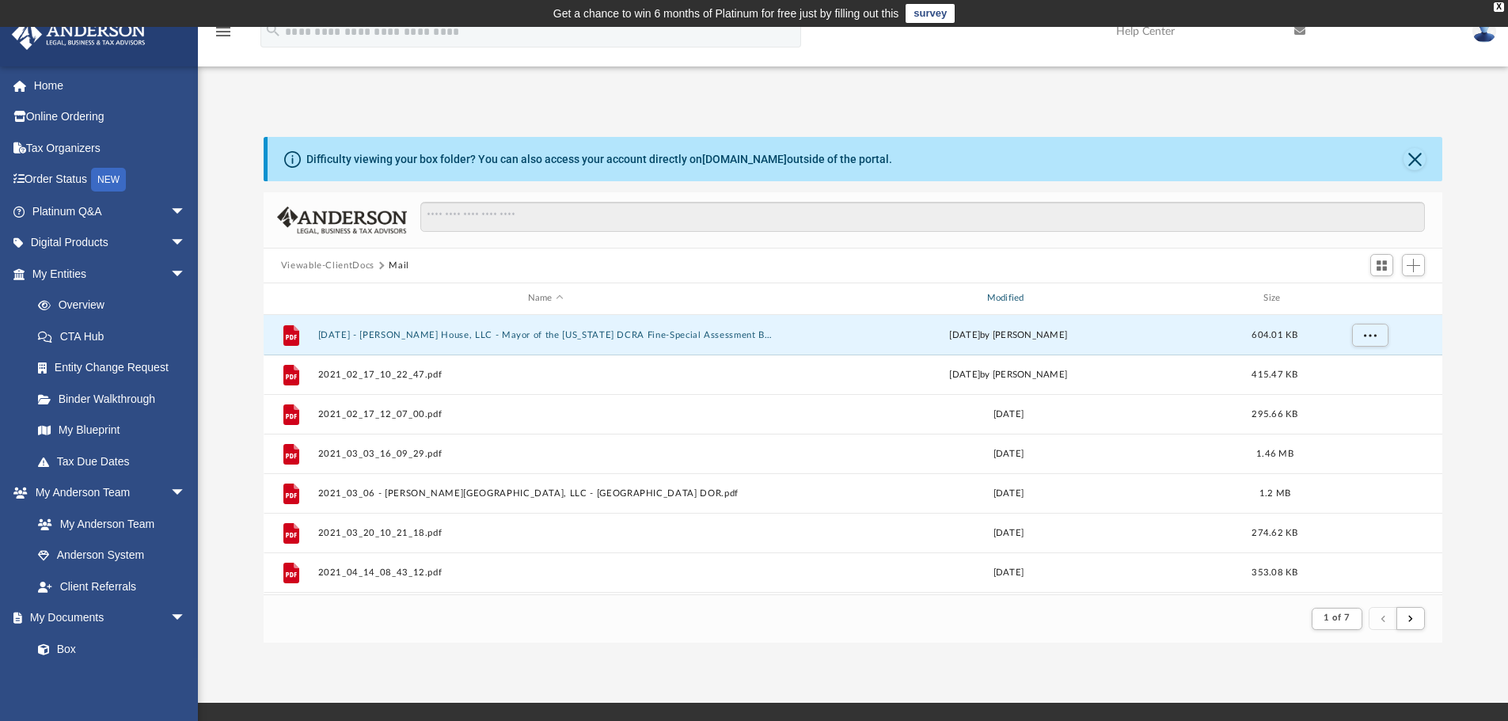
click at [1008, 302] on div "Modified" at bounding box center [1008, 298] width 456 height 14
click at [1013, 298] on div "Modified" at bounding box center [1008, 298] width 456 height 14
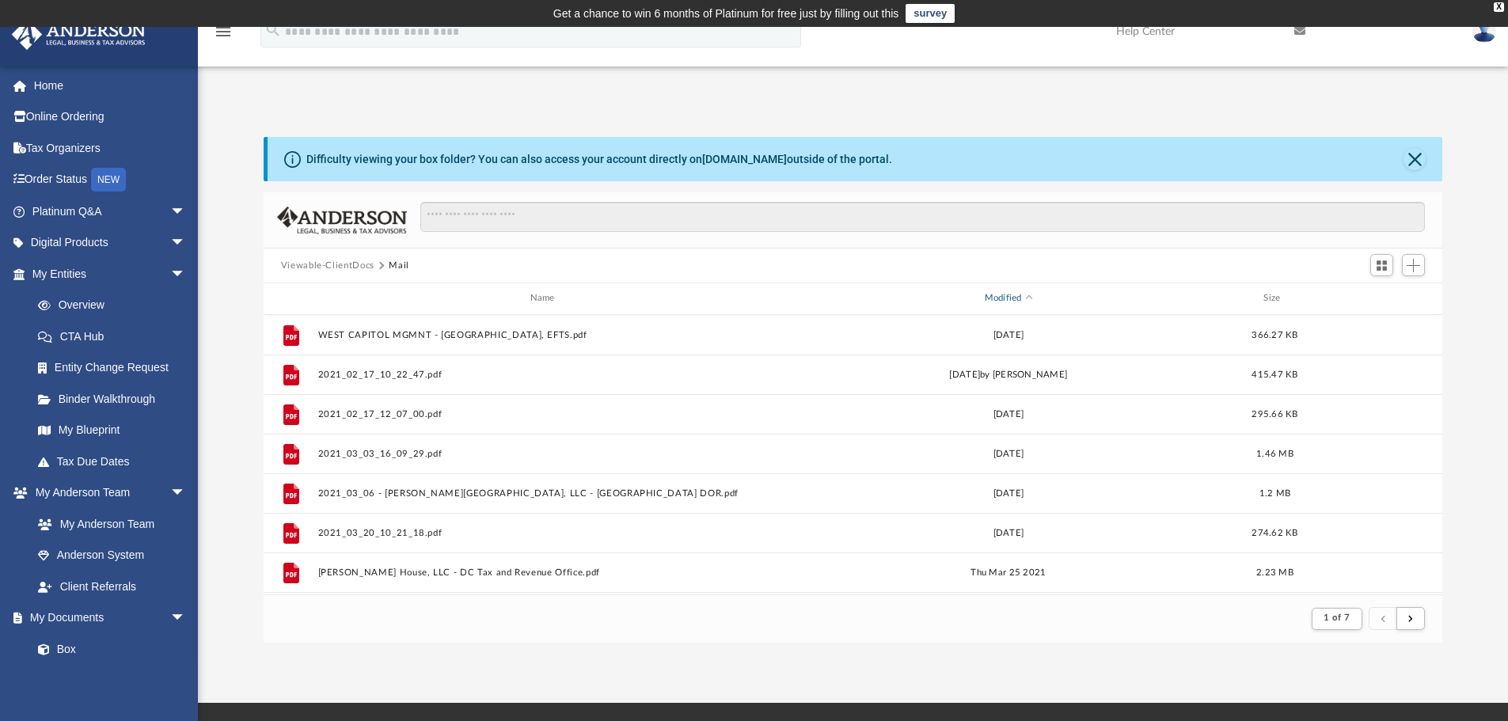
click at [1013, 298] on div "Modified" at bounding box center [1008, 298] width 456 height 14
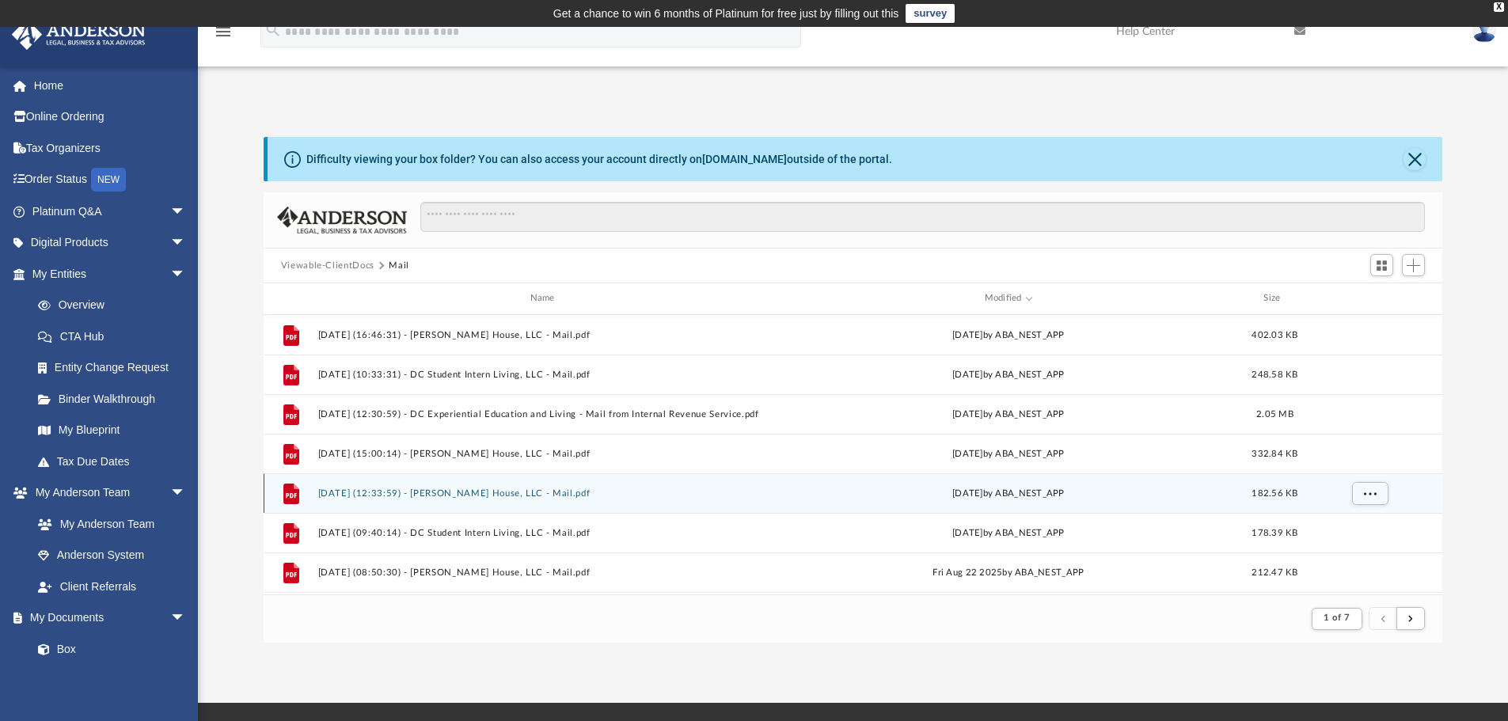
click at [487, 495] on button "2025.09.18 (12:33:59) - Stanton House, LLC - Mail.pdf" at bounding box center [545, 493] width 456 height 10
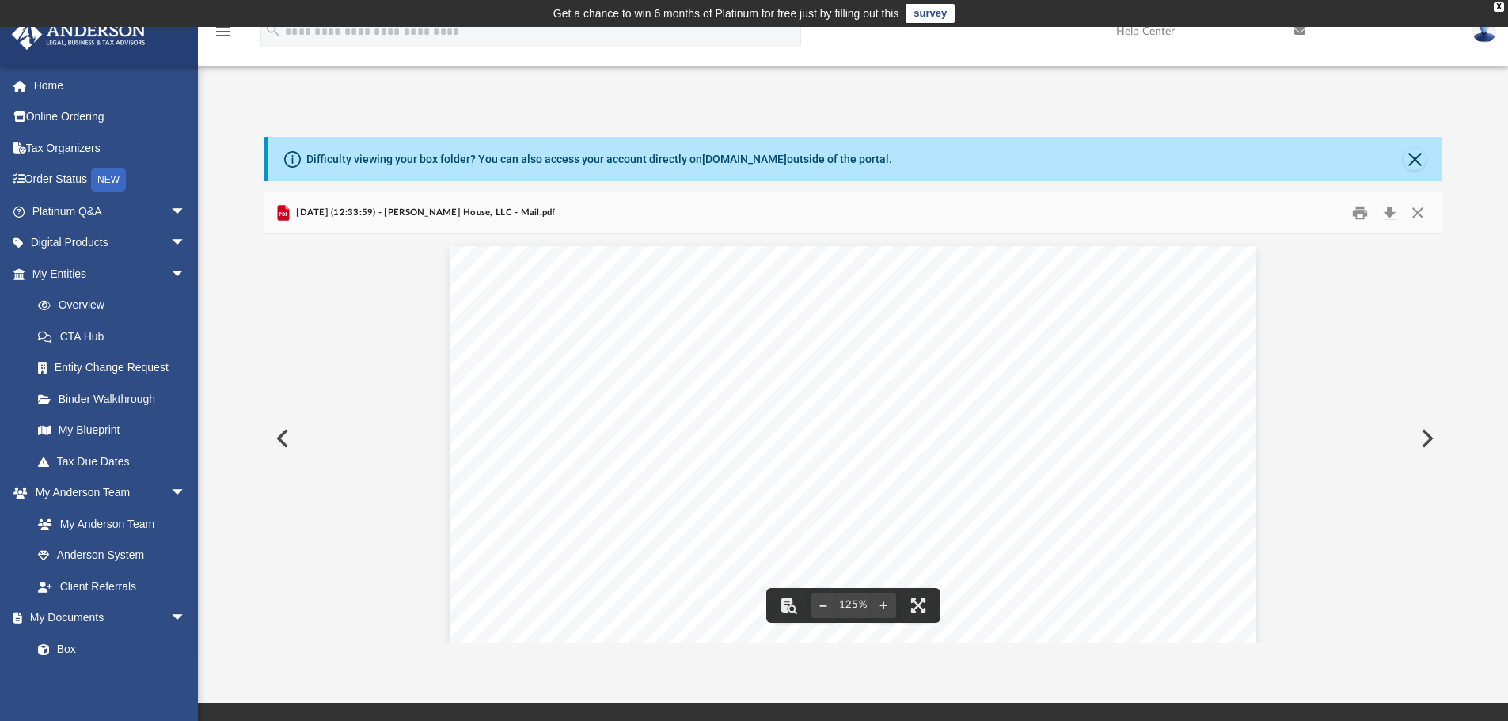
click at [282, 443] on button "Preview" at bounding box center [281, 438] width 35 height 44
click at [283, 443] on button "Preview" at bounding box center [281, 438] width 35 height 44
